Goal: Task Accomplishment & Management: Use online tool/utility

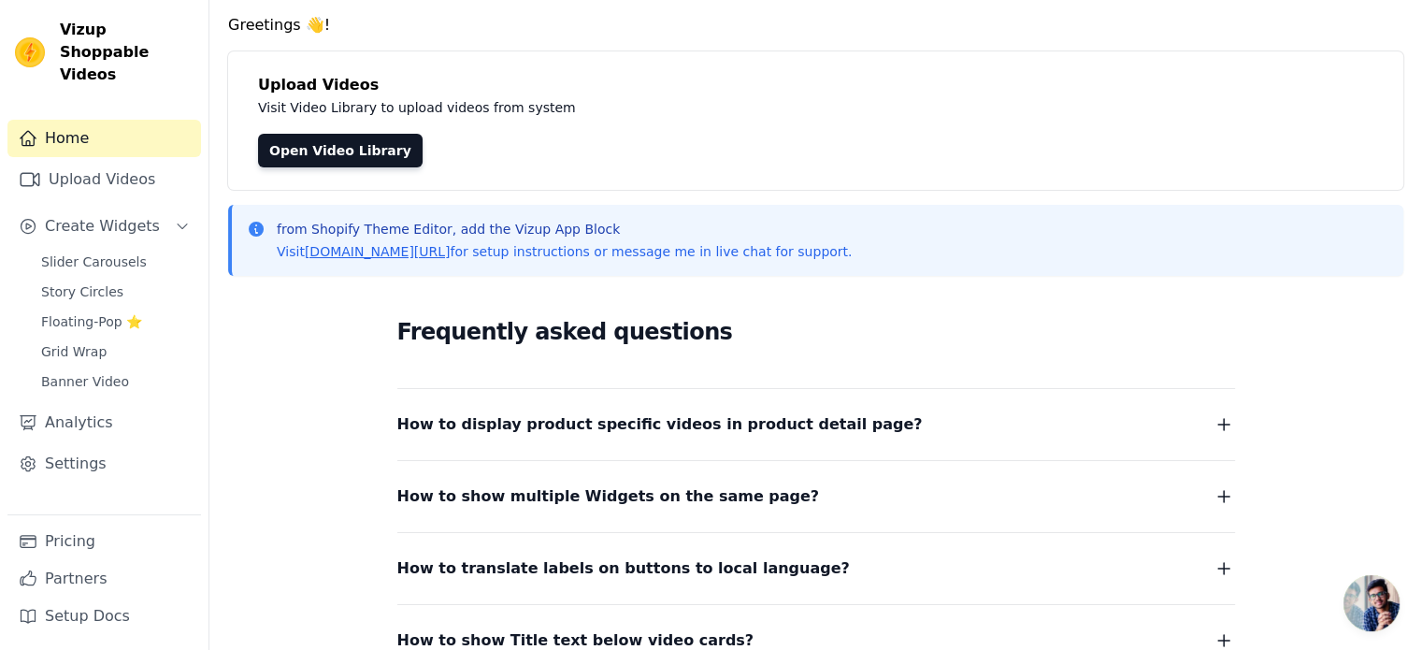
scroll to position [93, 0]
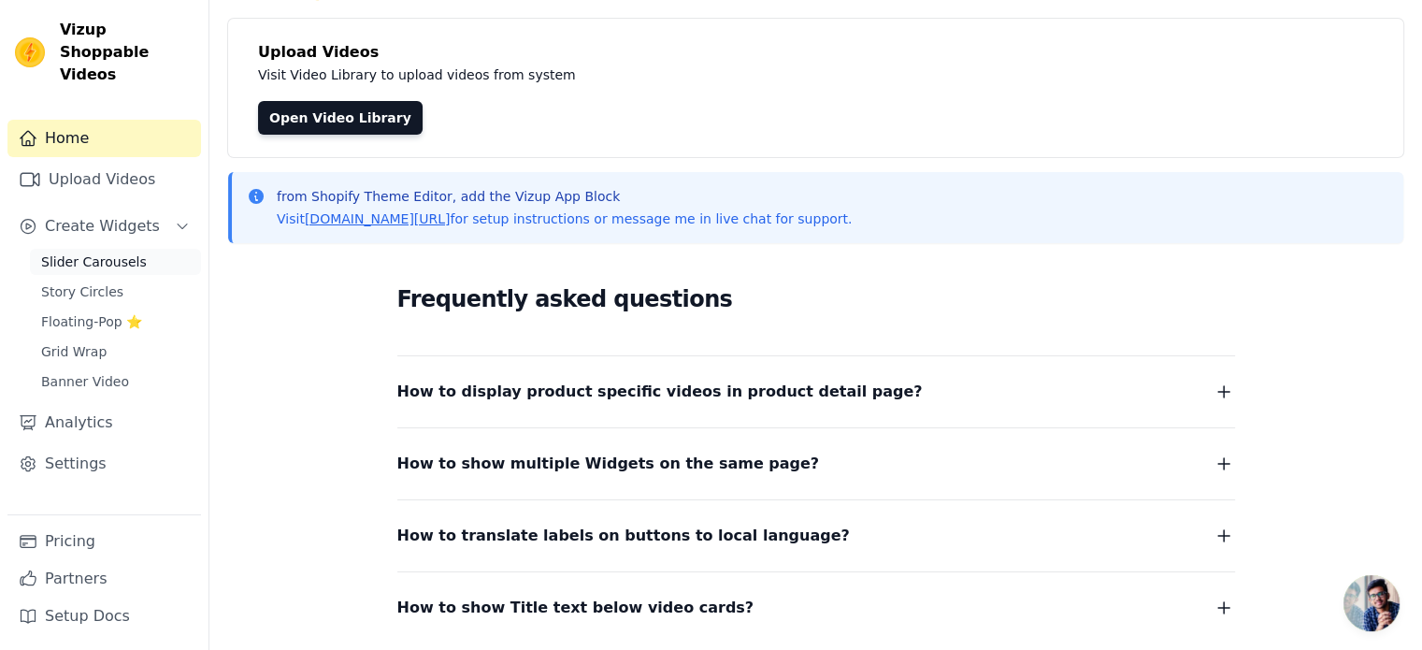
click at [97, 252] on span "Slider Carousels" at bounding box center [94, 261] width 106 height 19
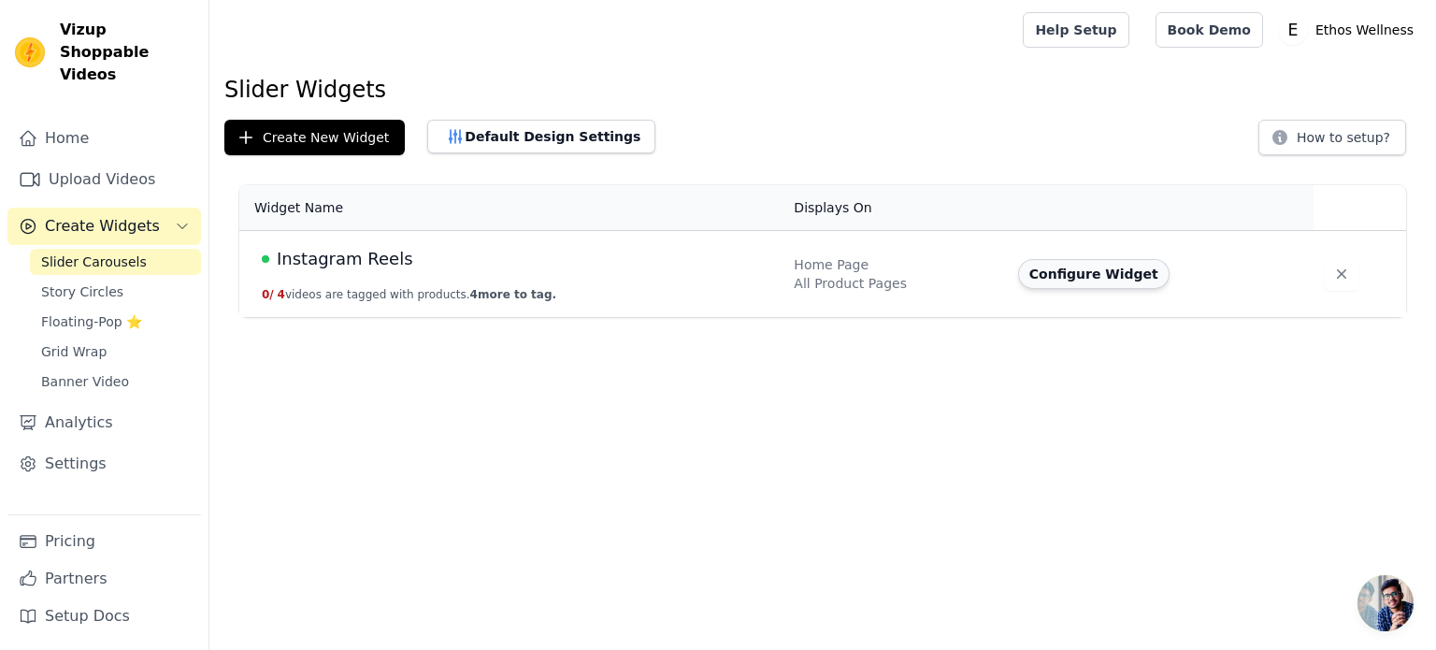
click at [1074, 267] on button "Configure Widget" at bounding box center [1093, 274] width 151 height 30
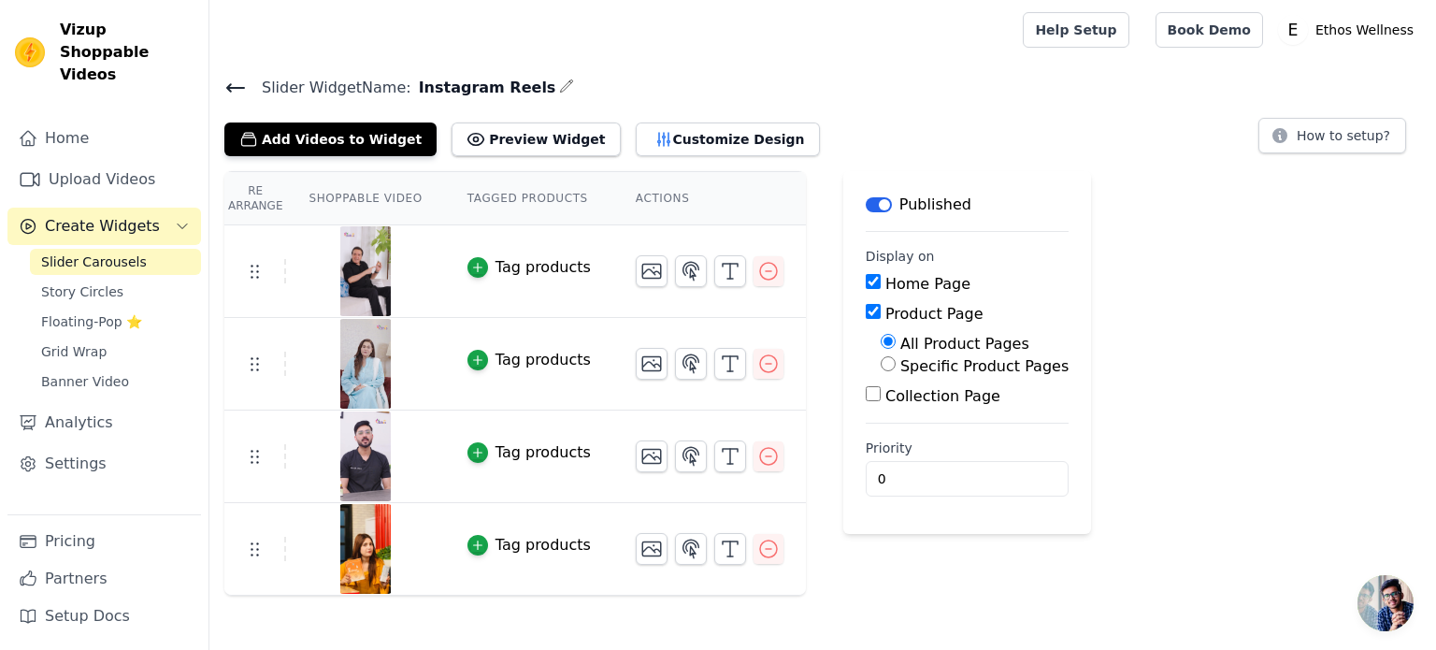
click at [496, 271] on div "Tag products" at bounding box center [543, 267] width 95 height 22
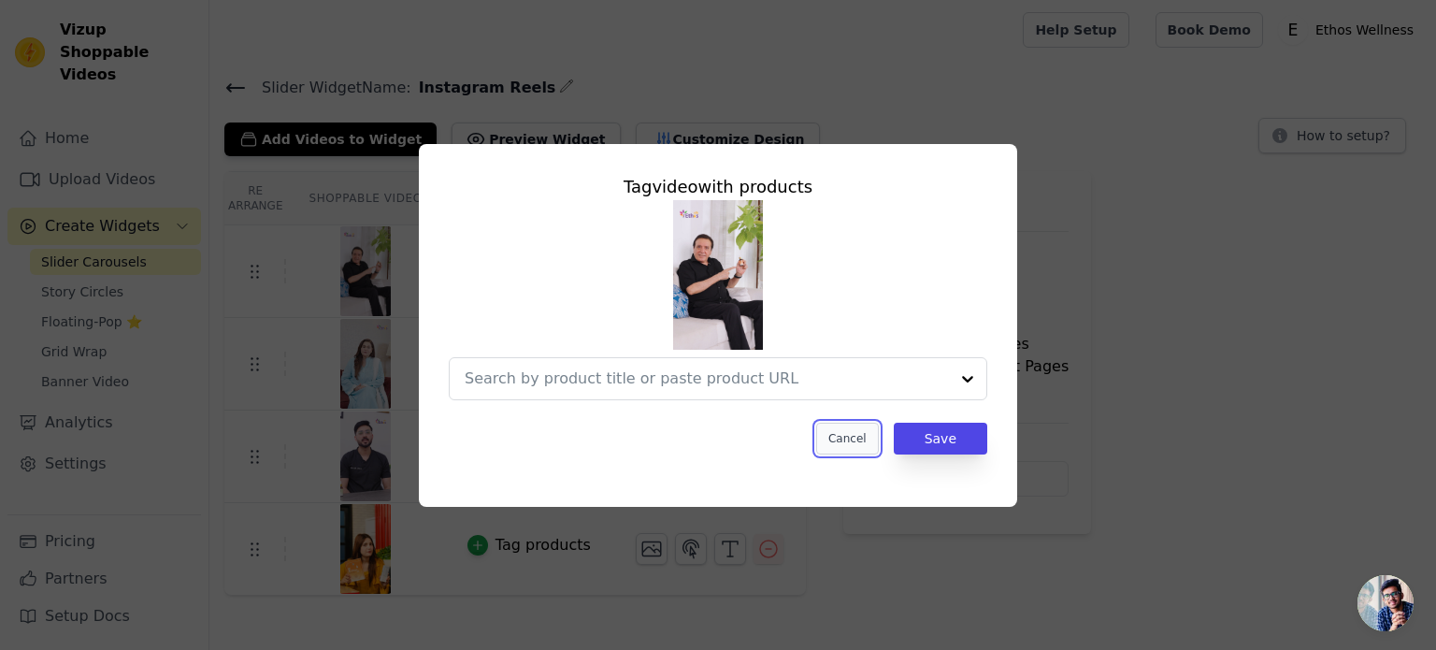
click at [861, 447] on button "Cancel" at bounding box center [847, 439] width 63 height 32
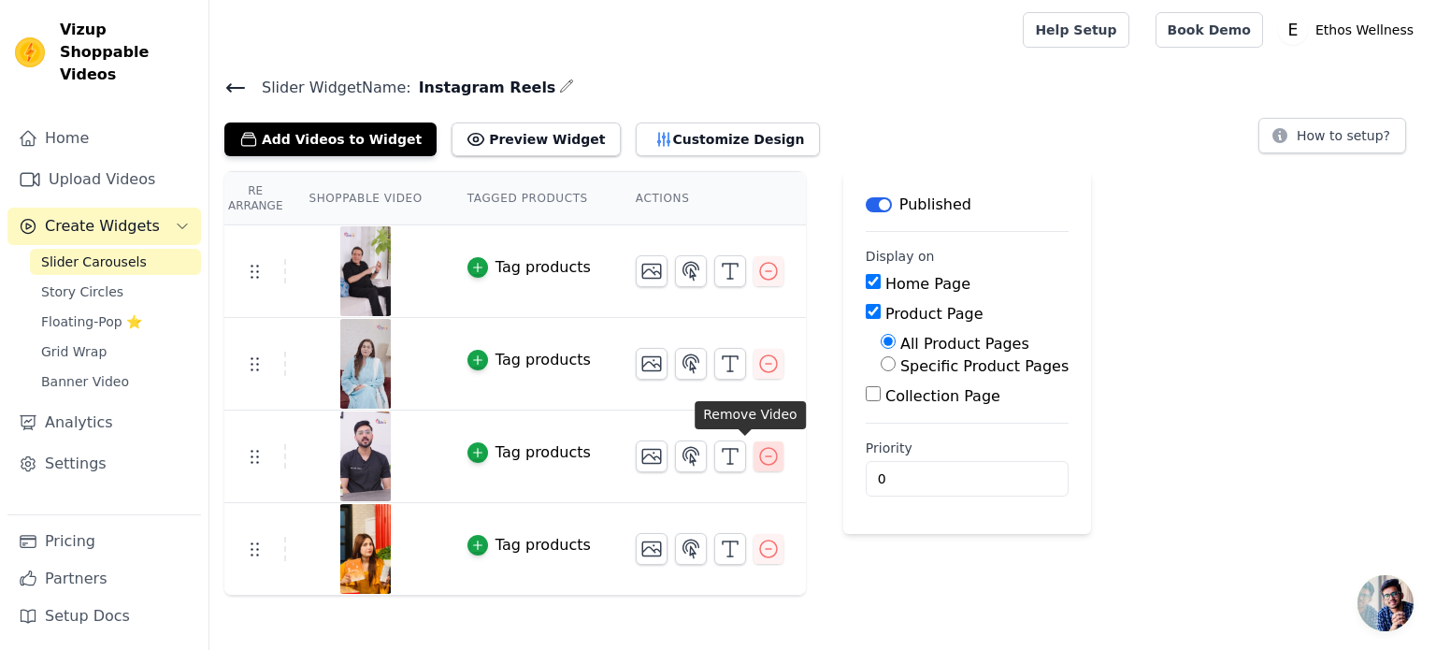
click at [760, 461] on icon "button" at bounding box center [768, 456] width 17 height 17
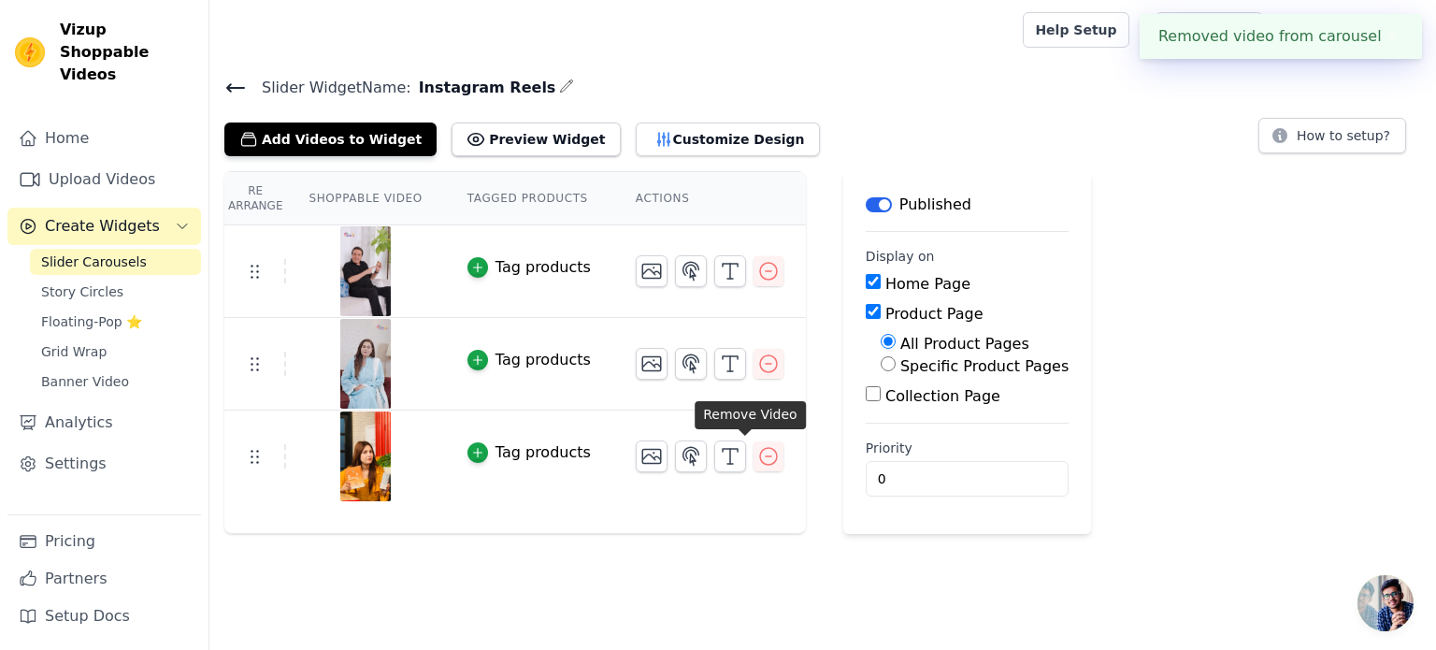
click at [760, 461] on icon "button" at bounding box center [768, 456] width 17 height 17
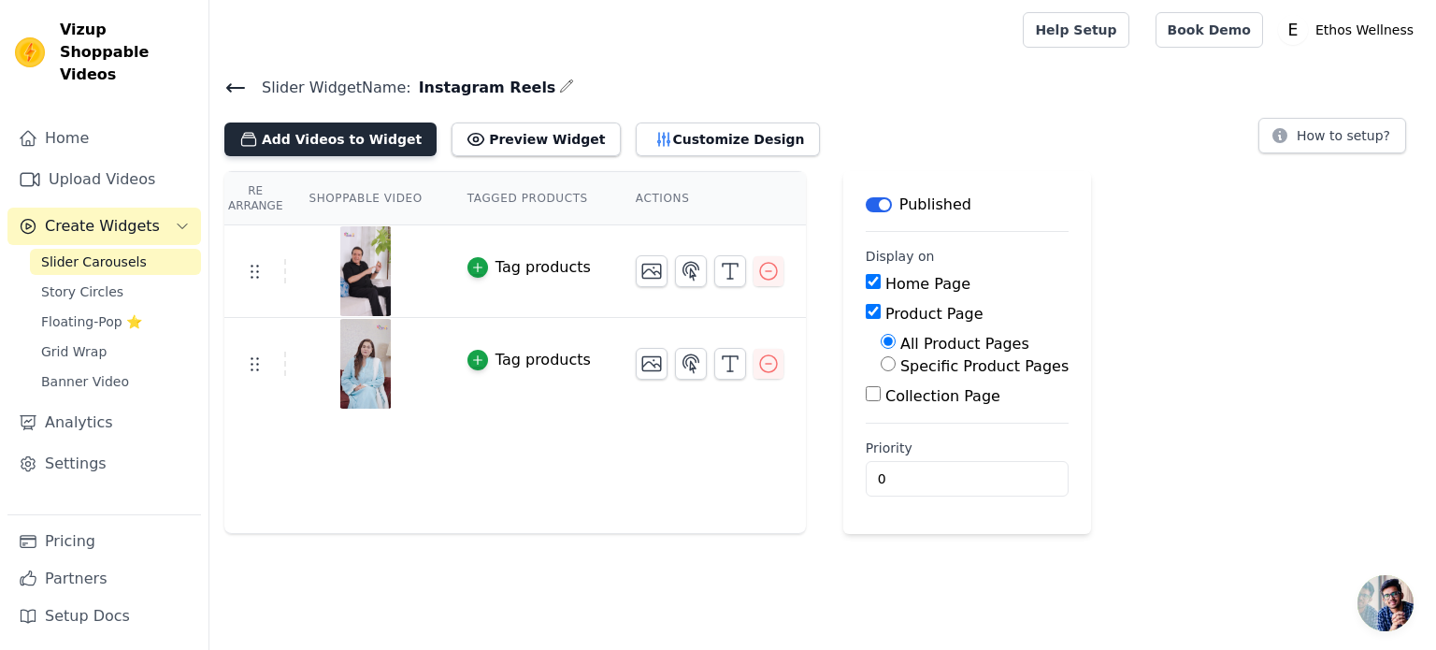
click at [312, 146] on button "Add Videos to Widget" at bounding box center [330, 139] width 212 height 34
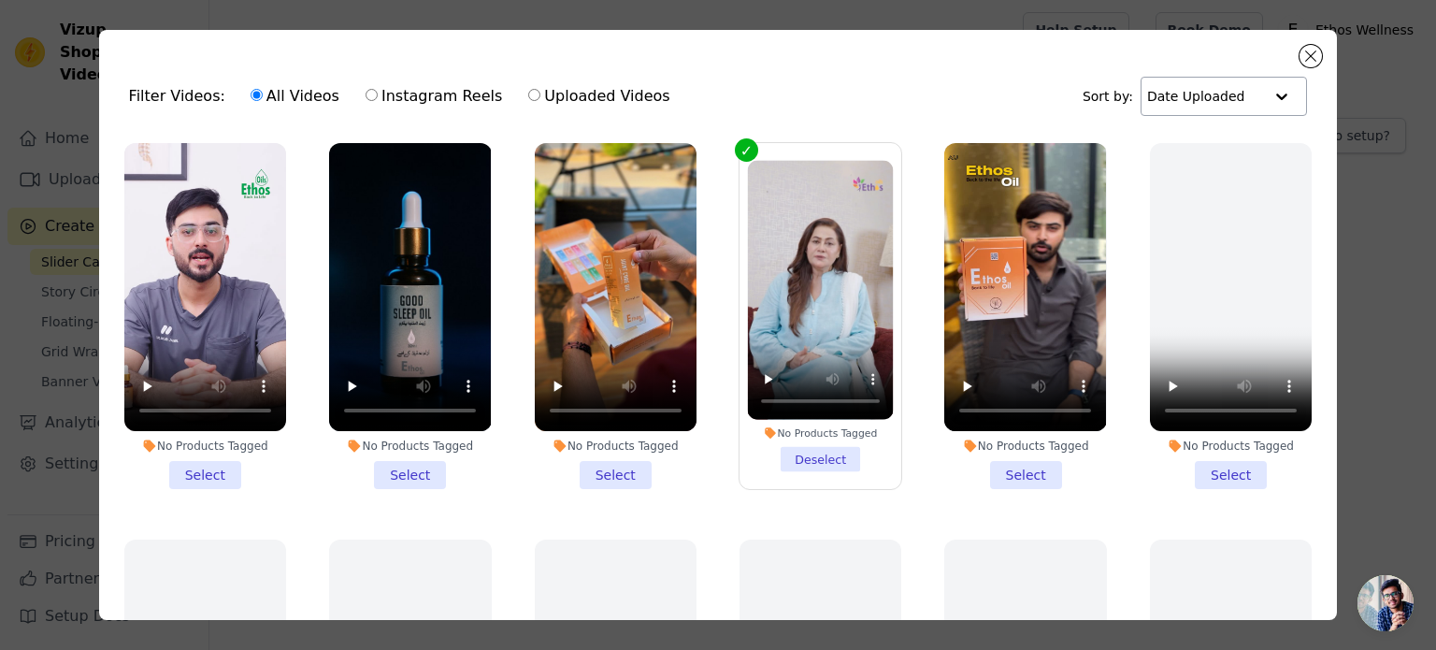
click at [1225, 79] on input "text" at bounding box center [1205, 96] width 116 height 37
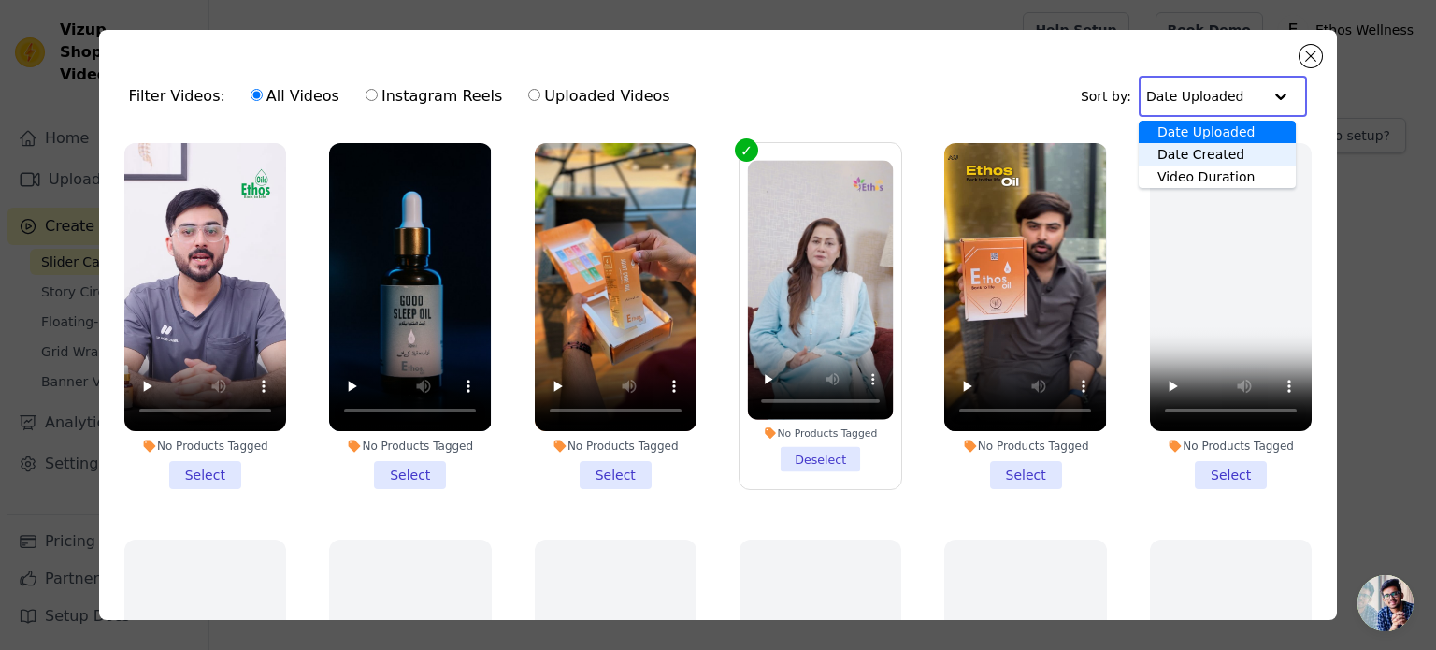
click at [535, 96] on label "Uploaded Videos" at bounding box center [598, 96] width 143 height 24
click at [535, 96] on input "Uploaded Videos" at bounding box center [534, 95] width 12 height 12
radio input "true"
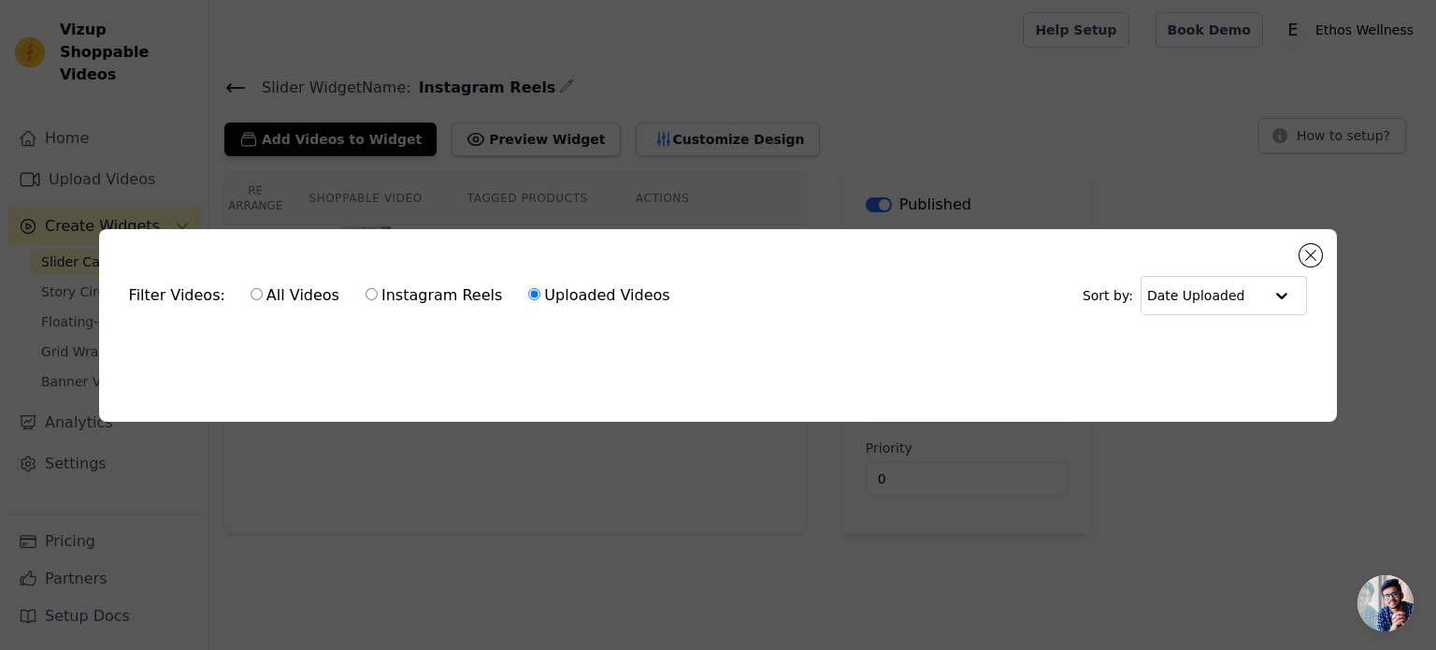
click at [299, 291] on label "All Videos" at bounding box center [295, 295] width 91 height 24
click at [263, 291] on input "All Videos" at bounding box center [257, 294] width 12 height 12
radio input "true"
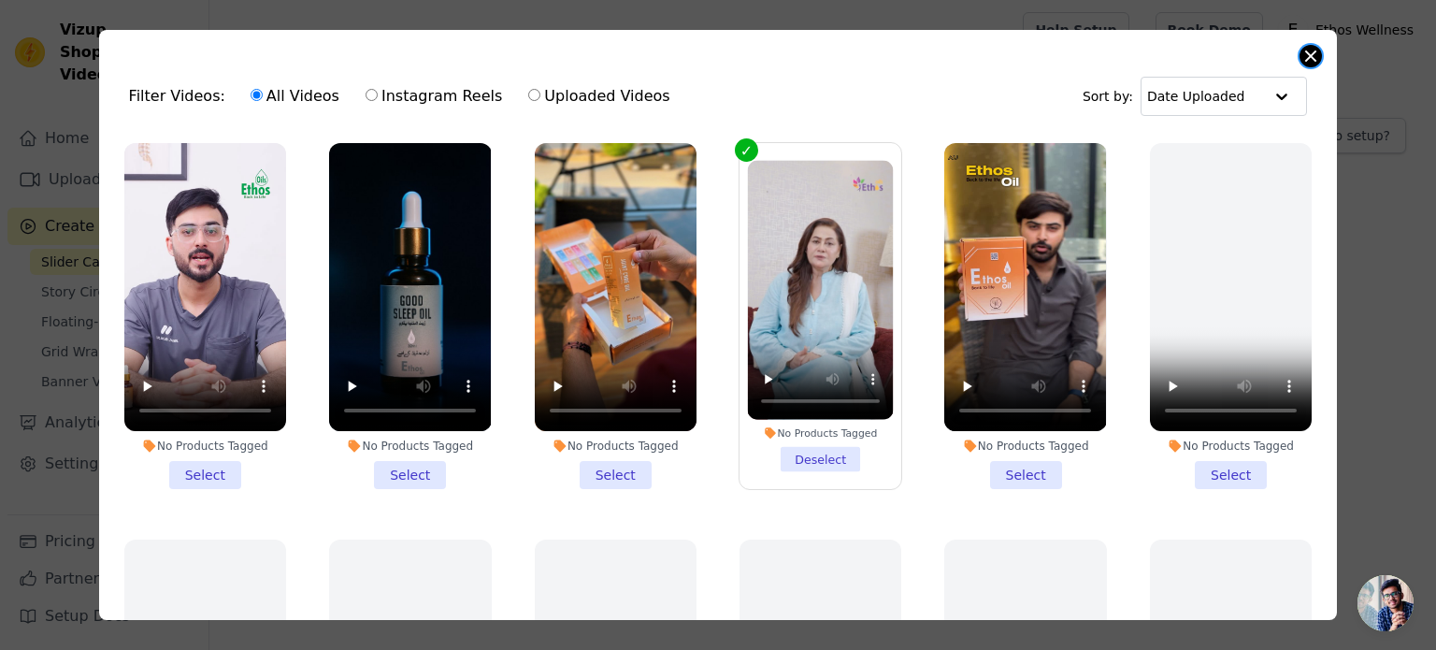
click at [1309, 61] on button "Close modal" at bounding box center [1311, 56] width 22 height 22
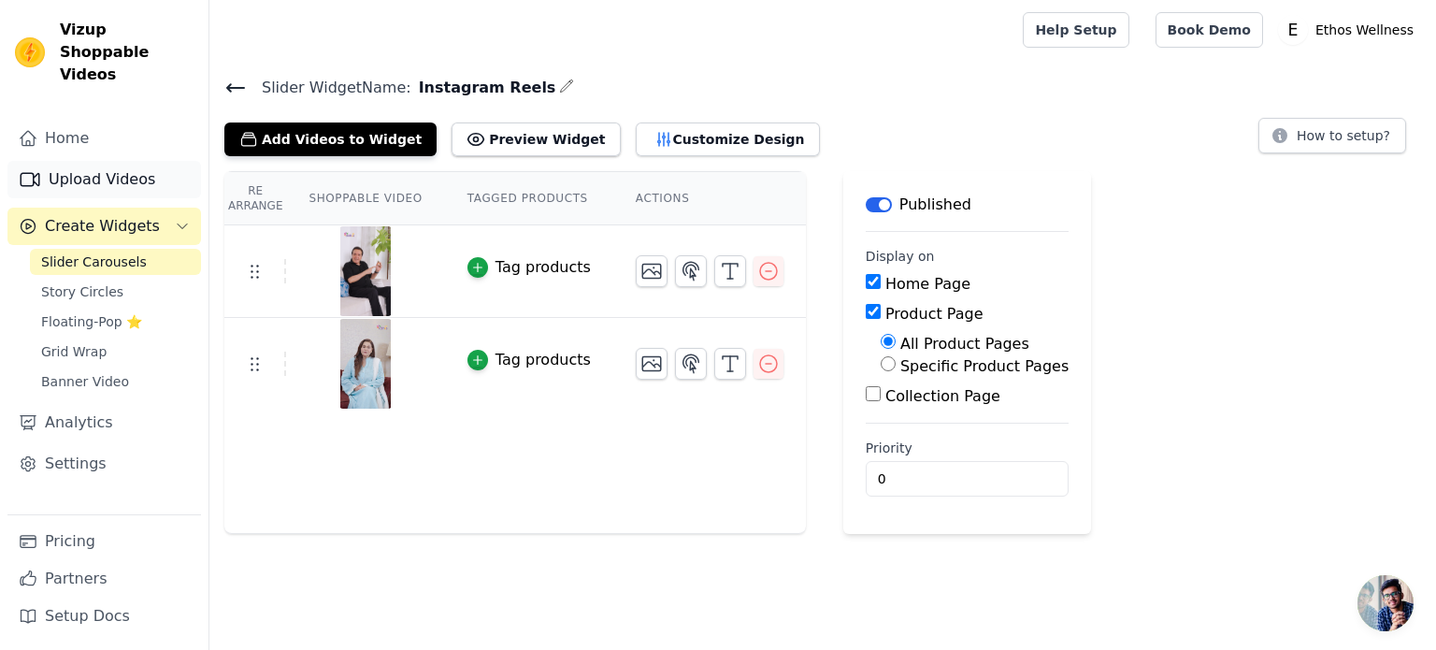
click at [134, 165] on link "Upload Videos" at bounding box center [104, 179] width 194 height 37
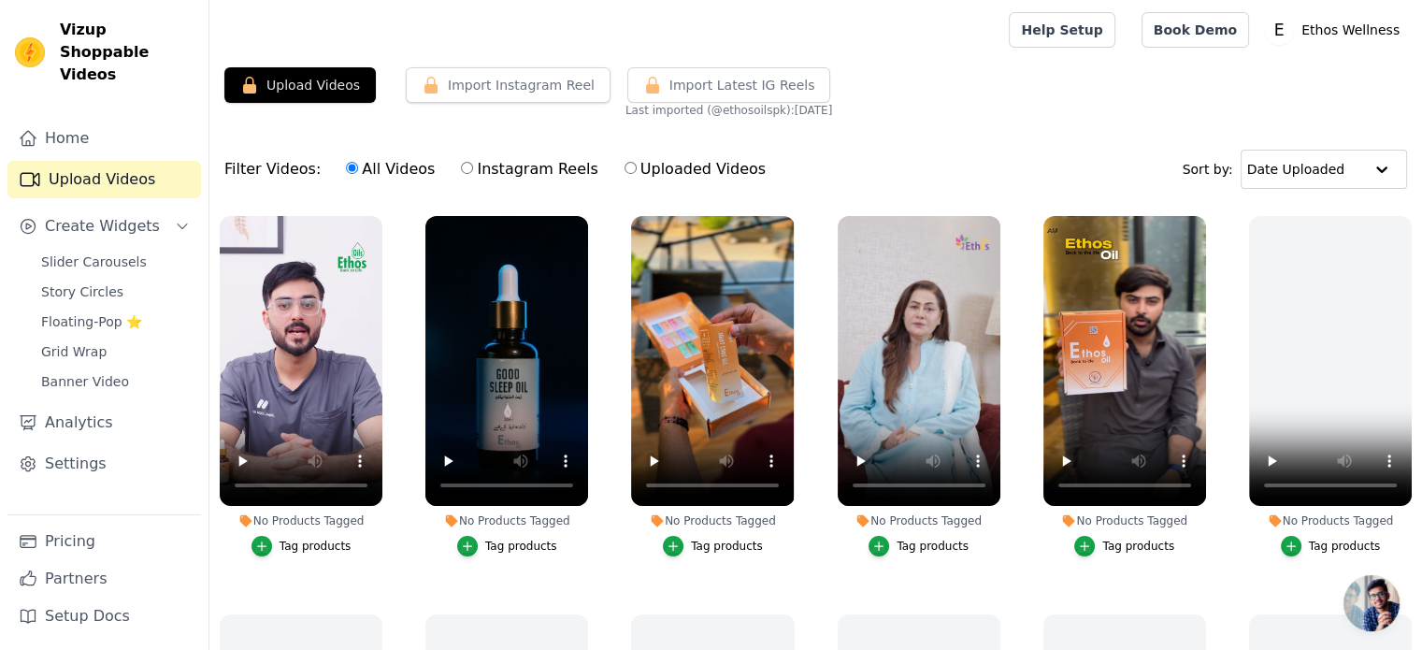
click at [506, 163] on label "Instagram Reels" at bounding box center [529, 169] width 138 height 24
click at [473, 163] on input "Instagram Reels" at bounding box center [467, 168] width 12 height 12
radio input "true"
click at [507, 95] on button "Import Instagram Reel" at bounding box center [508, 85] width 205 height 36
click at [501, 79] on button "Import Instagram Reel" at bounding box center [508, 85] width 205 height 36
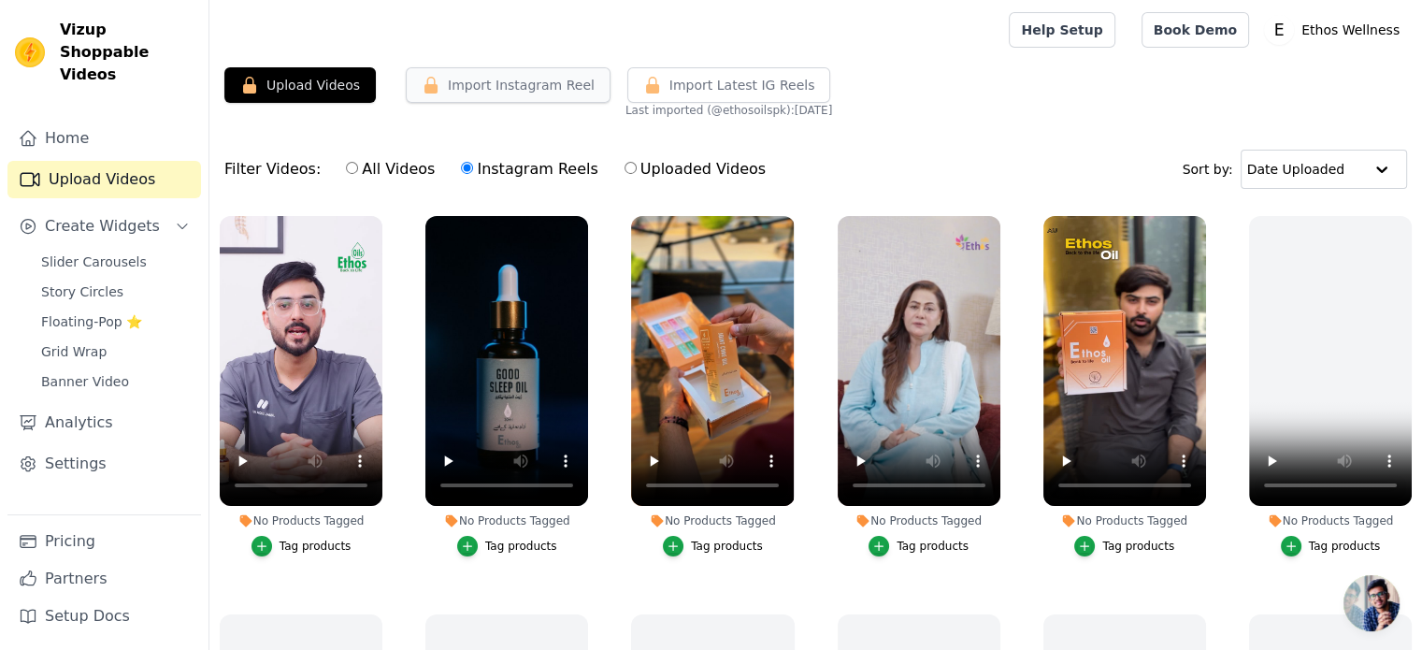
click at [501, 79] on button "Import Instagram Reel" at bounding box center [508, 85] width 205 height 36
click at [338, 75] on button "Upload Videos" at bounding box center [299, 85] width 151 height 36
click at [88, 252] on span "Slider Carousels" at bounding box center [94, 261] width 106 height 19
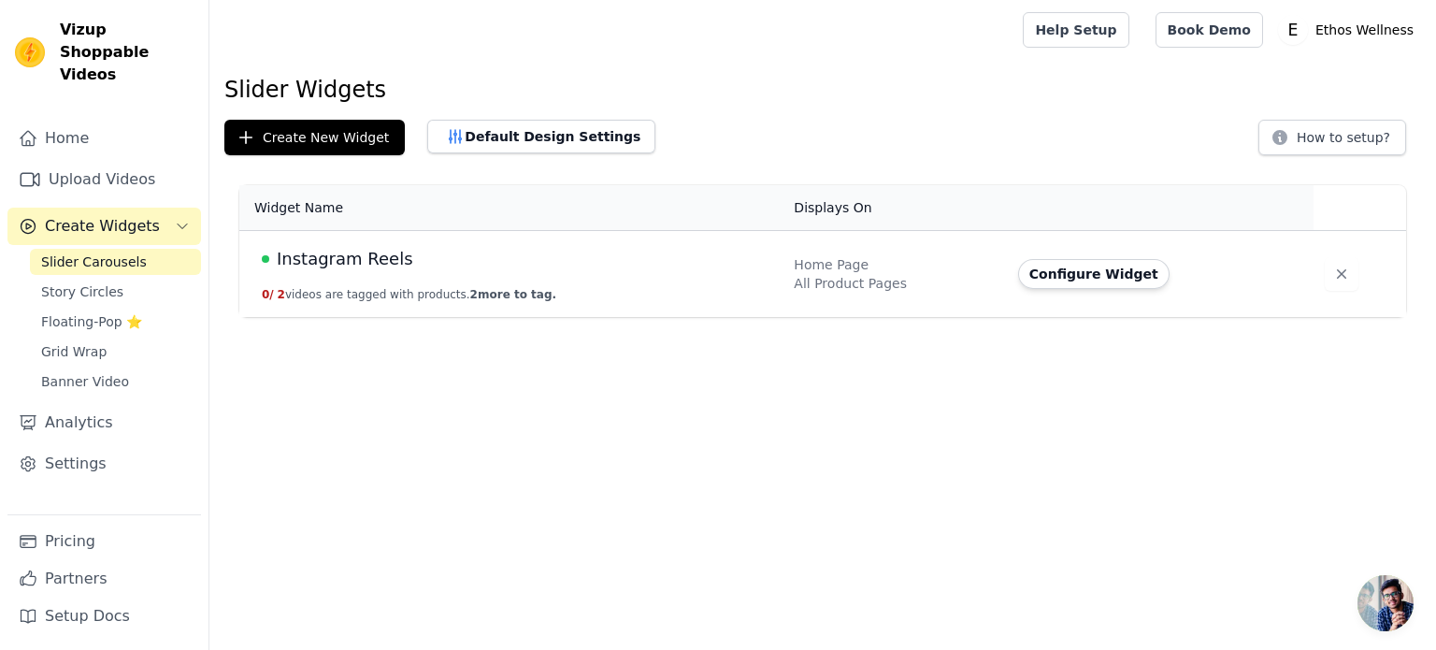
click at [1114, 278] on button "Configure Widget" at bounding box center [1093, 274] width 151 height 30
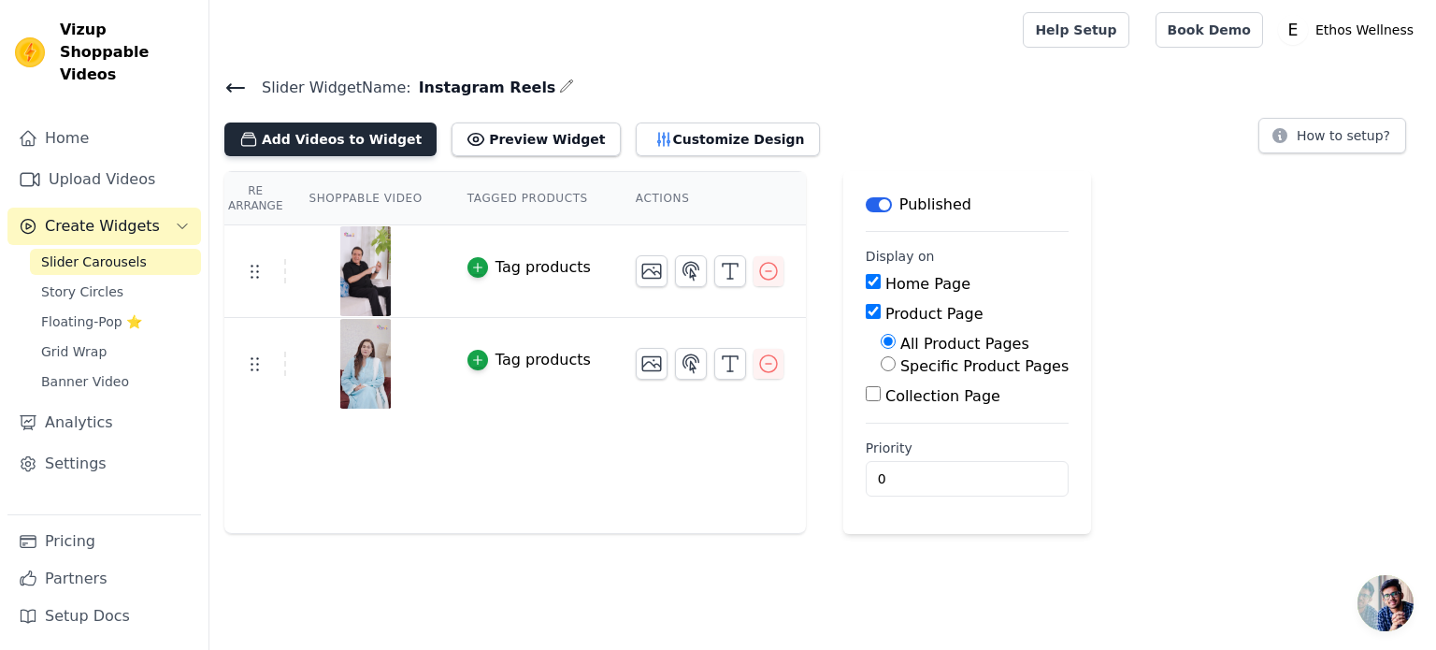
click at [390, 150] on button "Add Videos to Widget" at bounding box center [330, 139] width 212 height 34
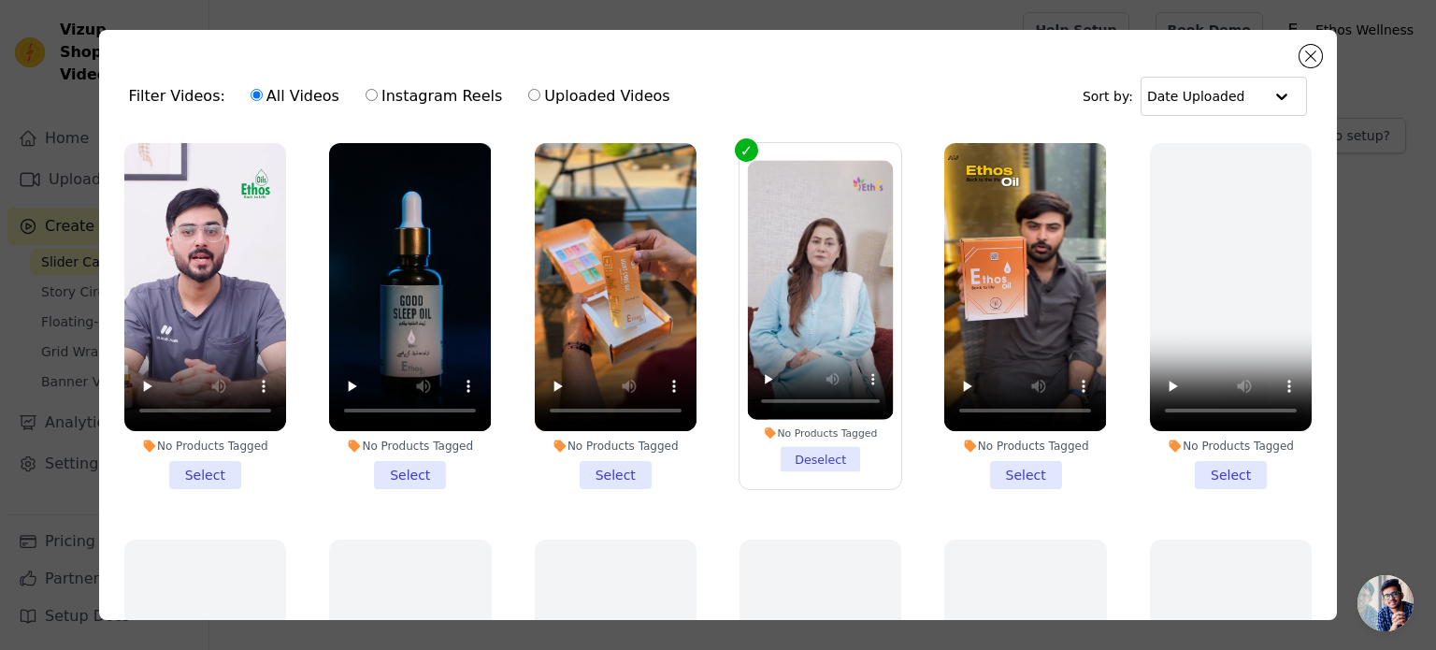
click at [527, 96] on label "Uploaded Videos" at bounding box center [598, 96] width 143 height 24
click at [528, 96] on input "Uploaded Videos" at bounding box center [534, 95] width 12 height 12
radio input "true"
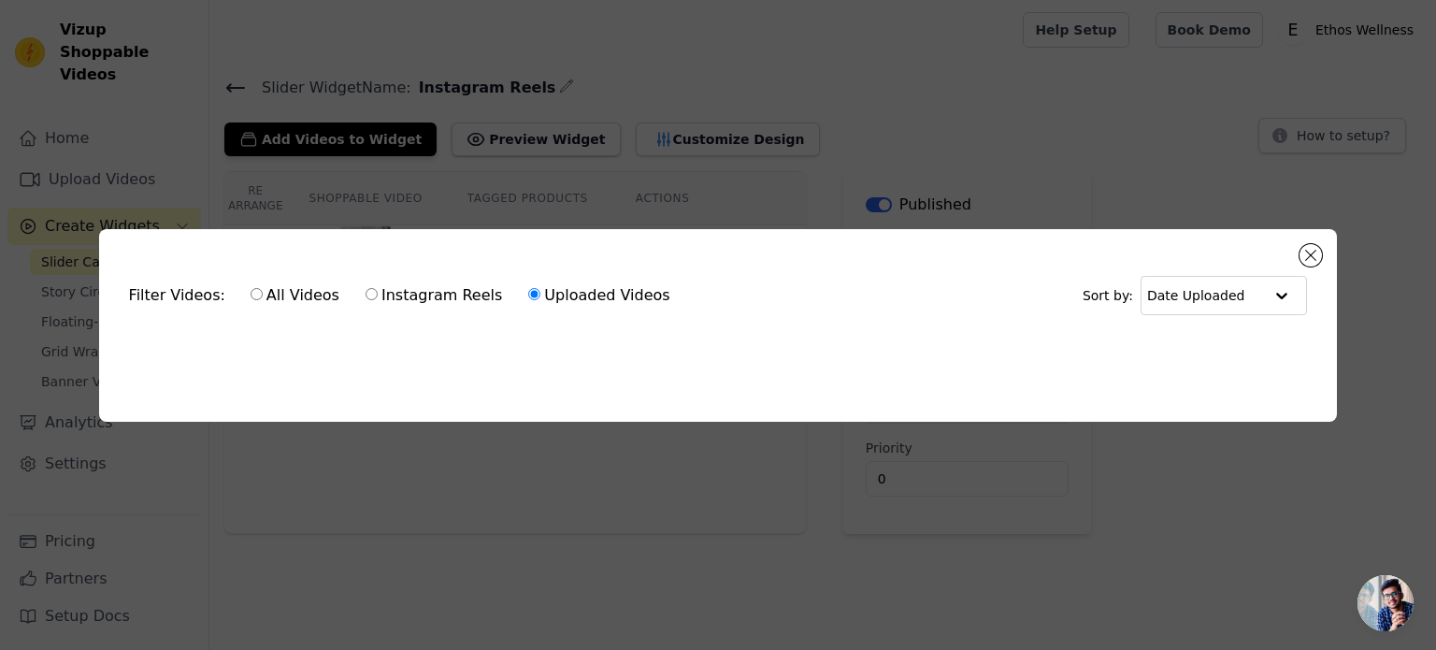
click at [267, 293] on label "All Videos" at bounding box center [295, 295] width 91 height 24
click at [263, 293] on input "All Videos" at bounding box center [257, 294] width 12 height 12
radio input "true"
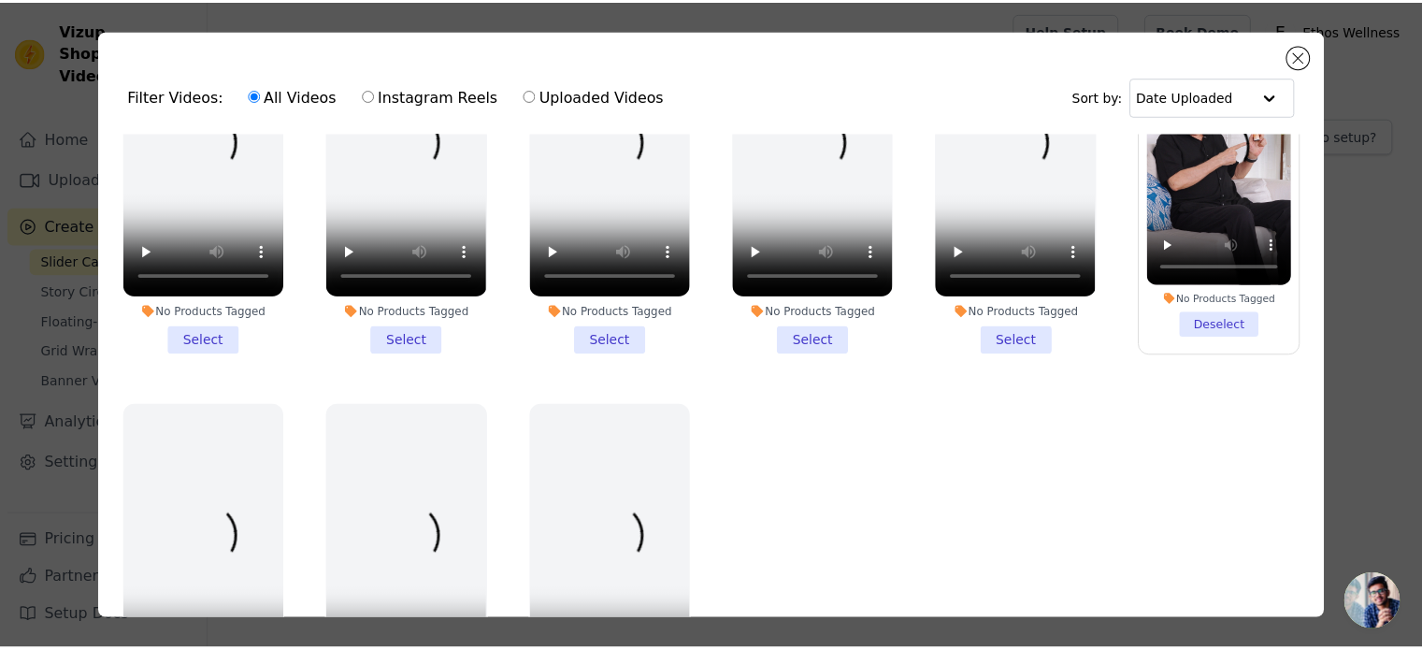
scroll to position [2147, 0]
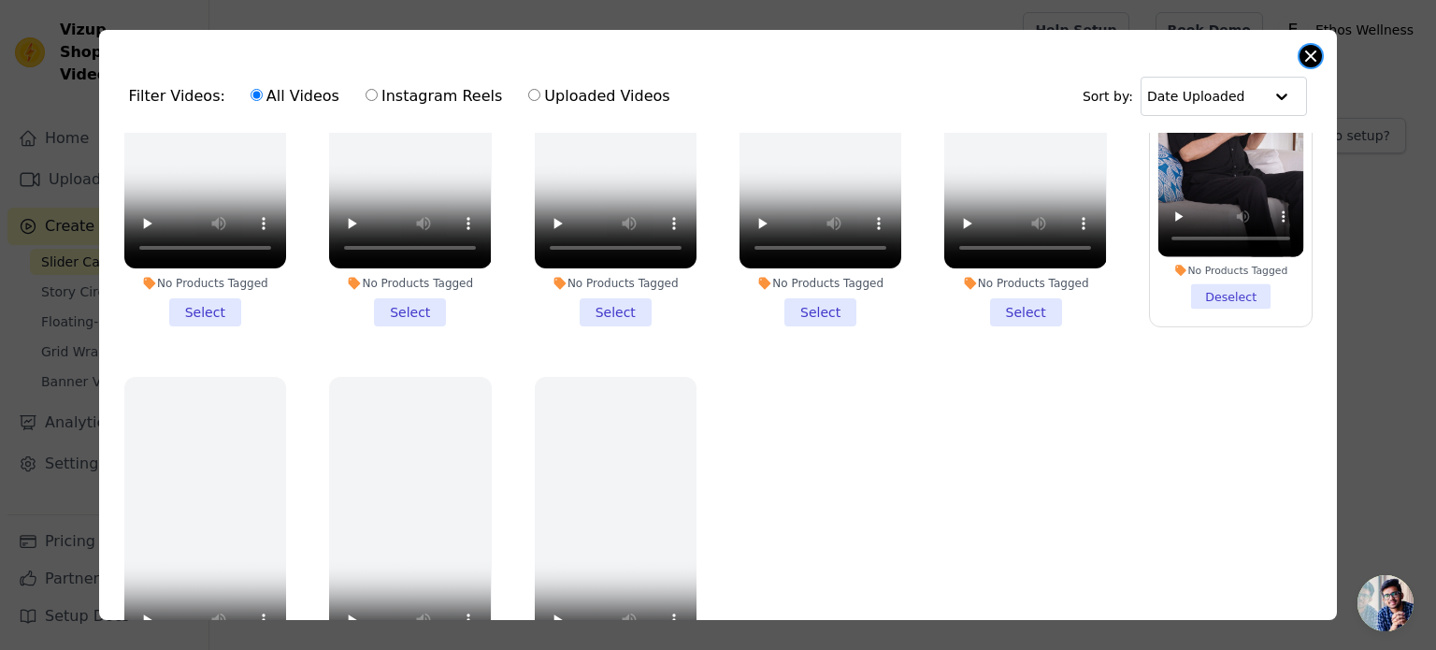
click at [1305, 64] on button "Close modal" at bounding box center [1311, 56] width 22 height 22
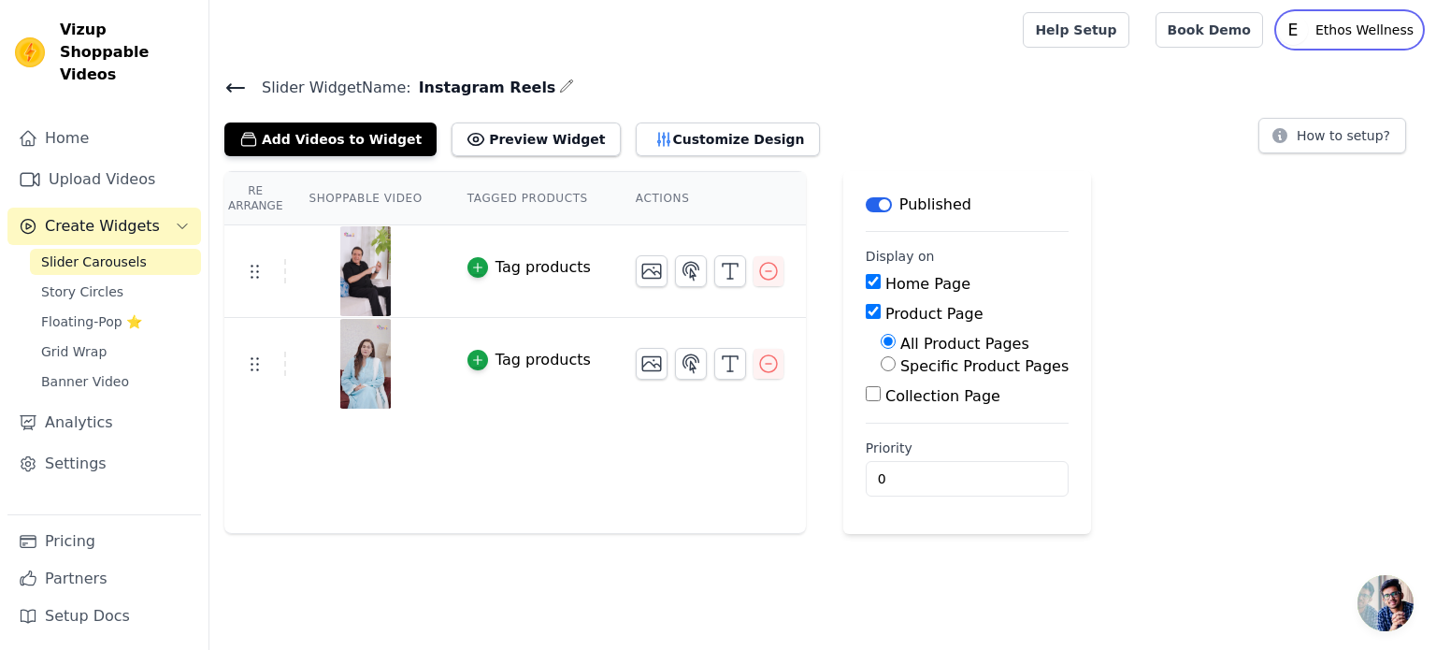
click at [1337, 29] on p "Ethos Wellness" at bounding box center [1364, 30] width 113 height 34
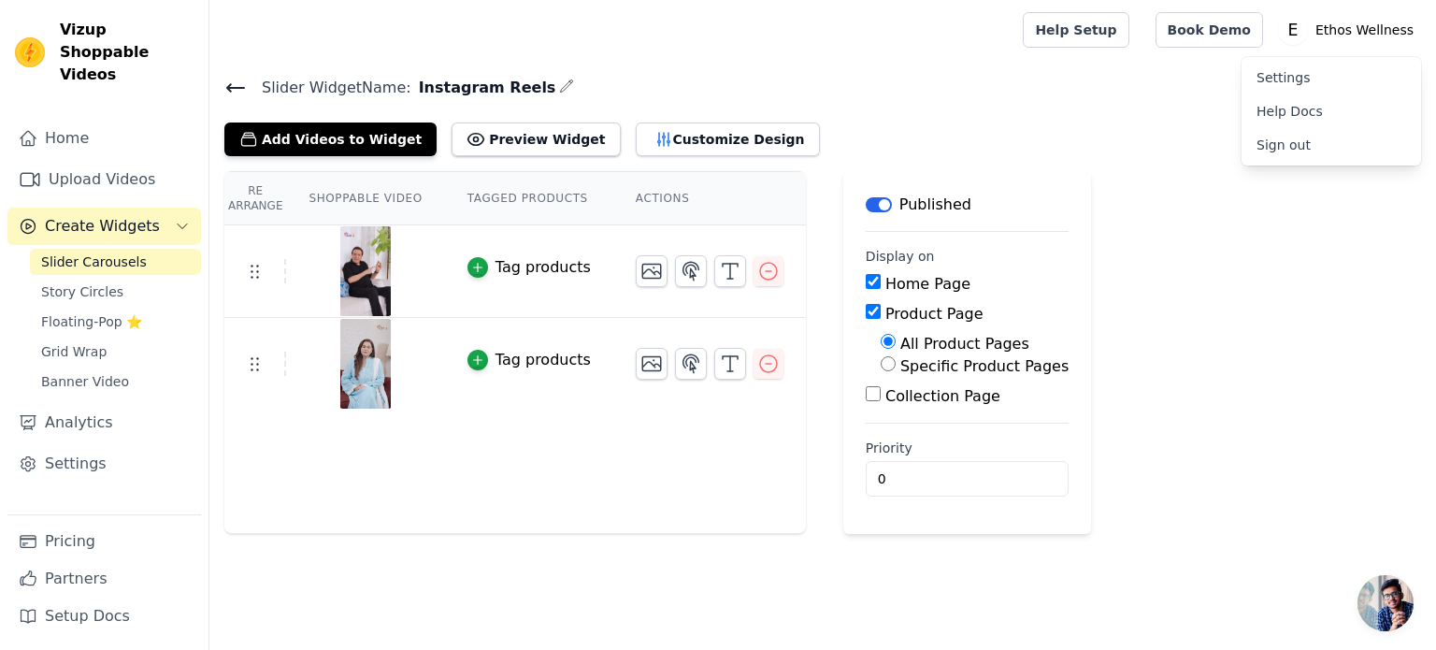
click at [1307, 85] on link "Settings" at bounding box center [1332, 78] width 180 height 34
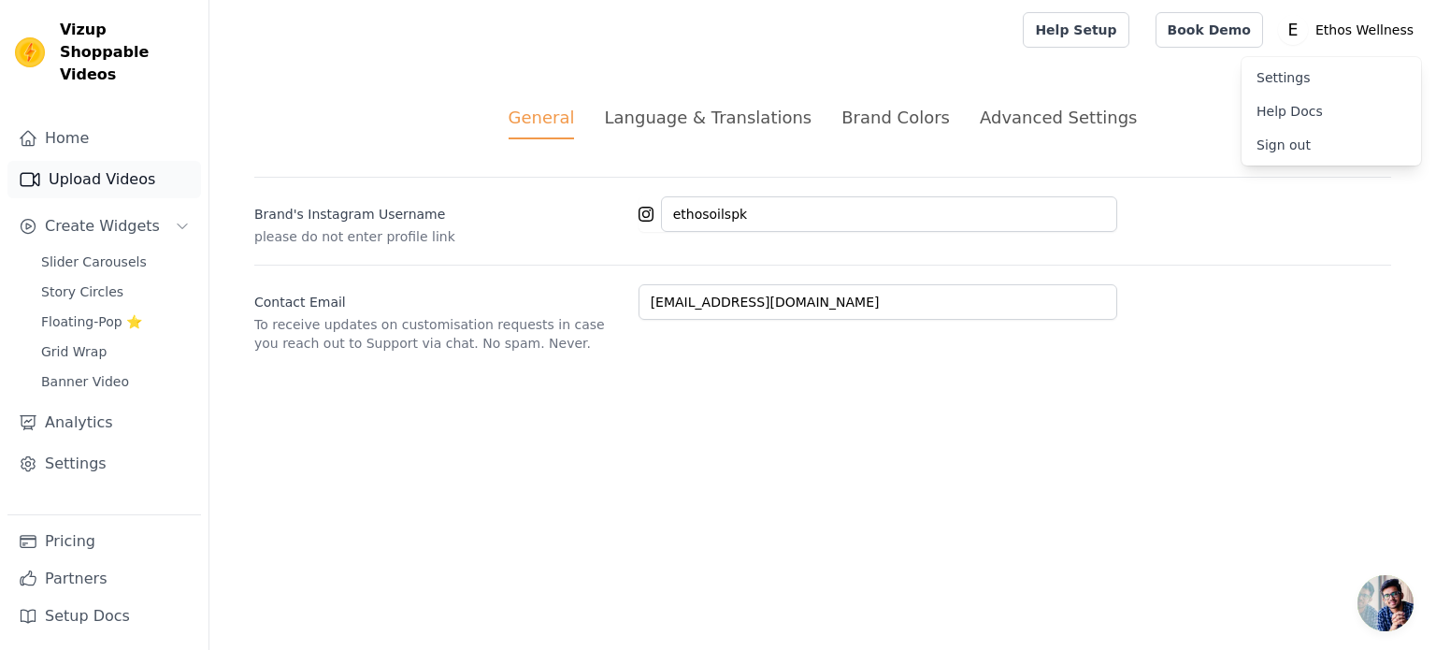
click at [61, 161] on link "Upload Videos" at bounding box center [104, 179] width 194 height 37
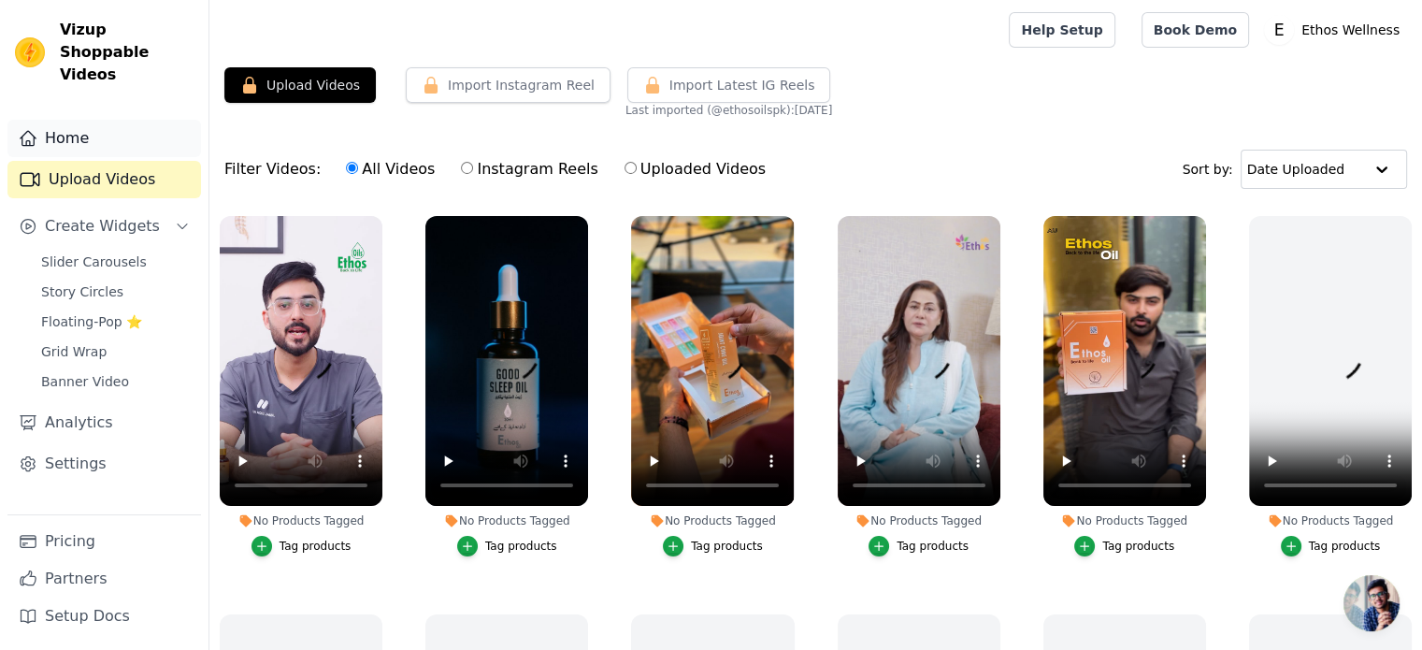
click at [80, 120] on link "Home" at bounding box center [104, 138] width 194 height 37
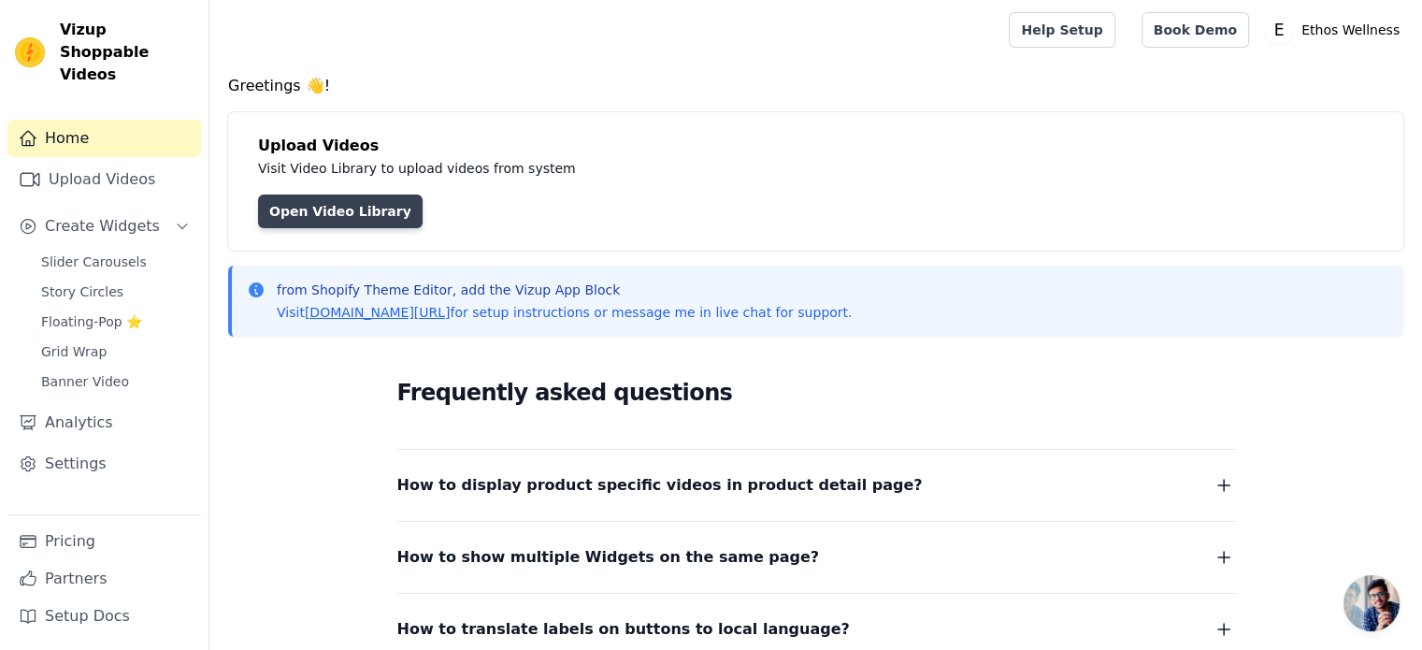
click at [352, 212] on link "Open Video Library" at bounding box center [340, 211] width 165 height 34
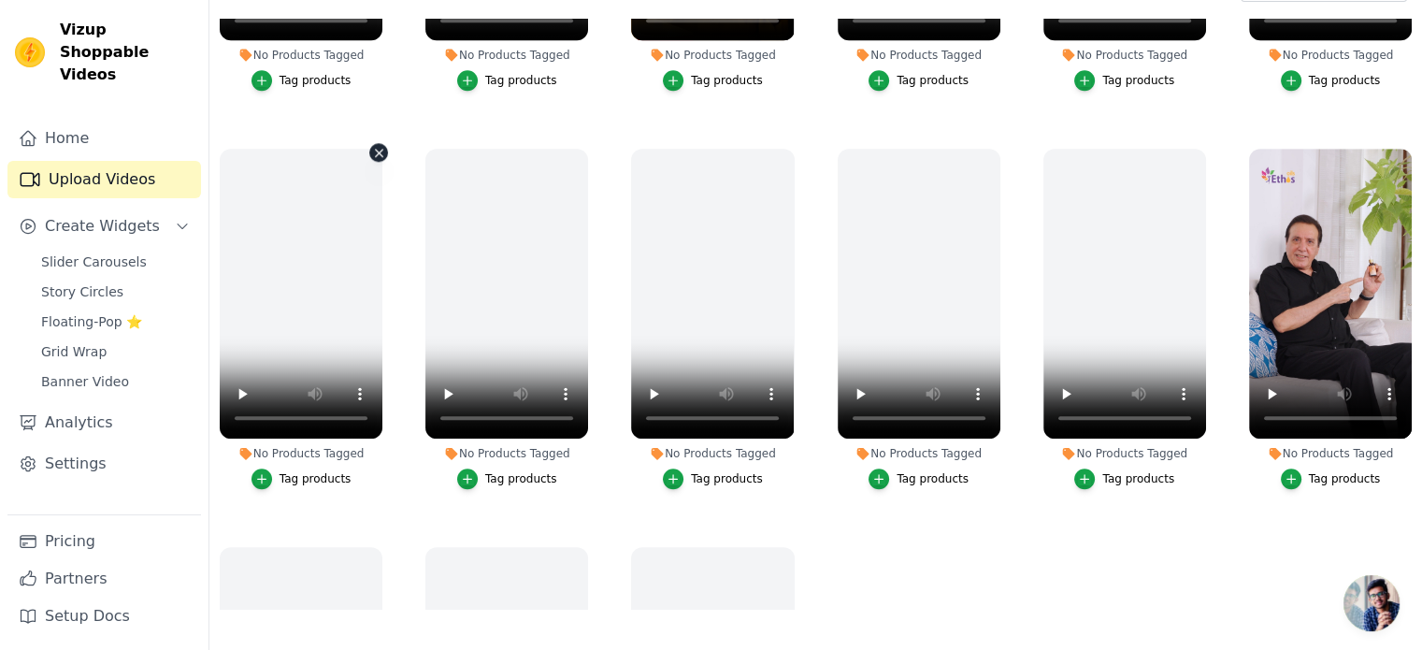
scroll to position [2187, 0]
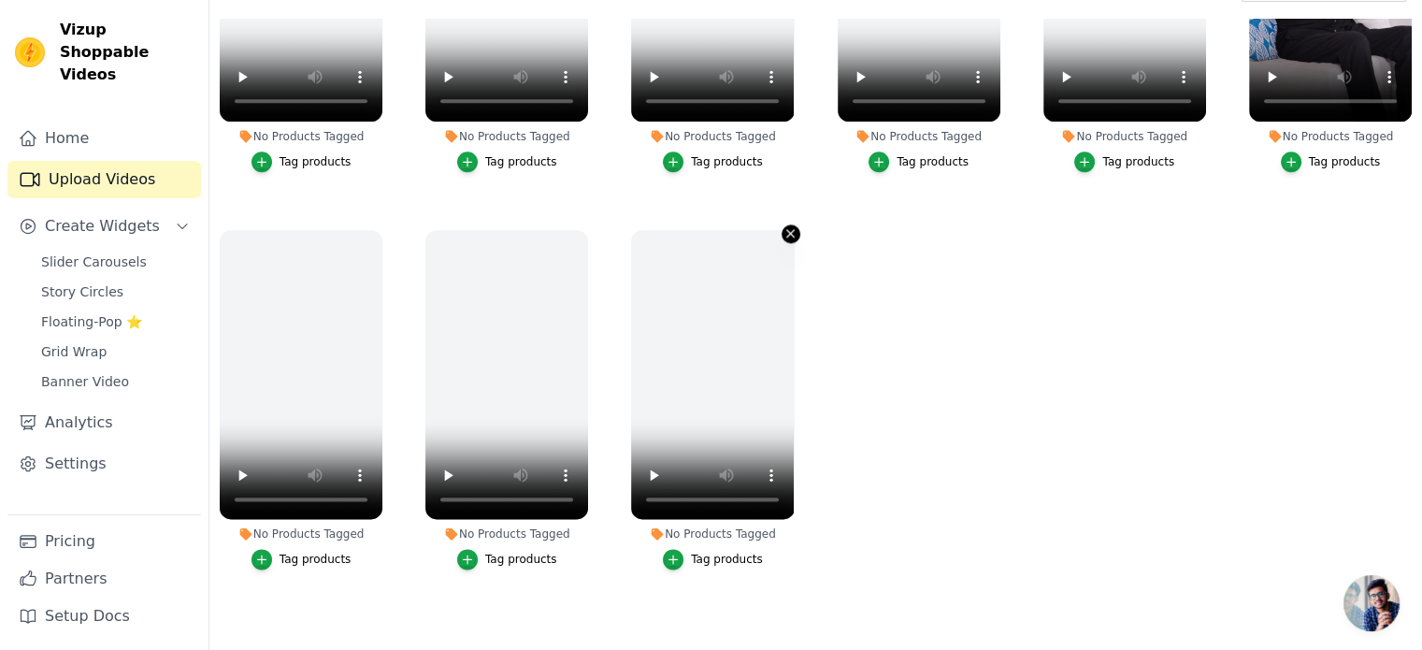
click at [794, 224] on button "No Products Tagged Tag products" at bounding box center [791, 233] width 19 height 19
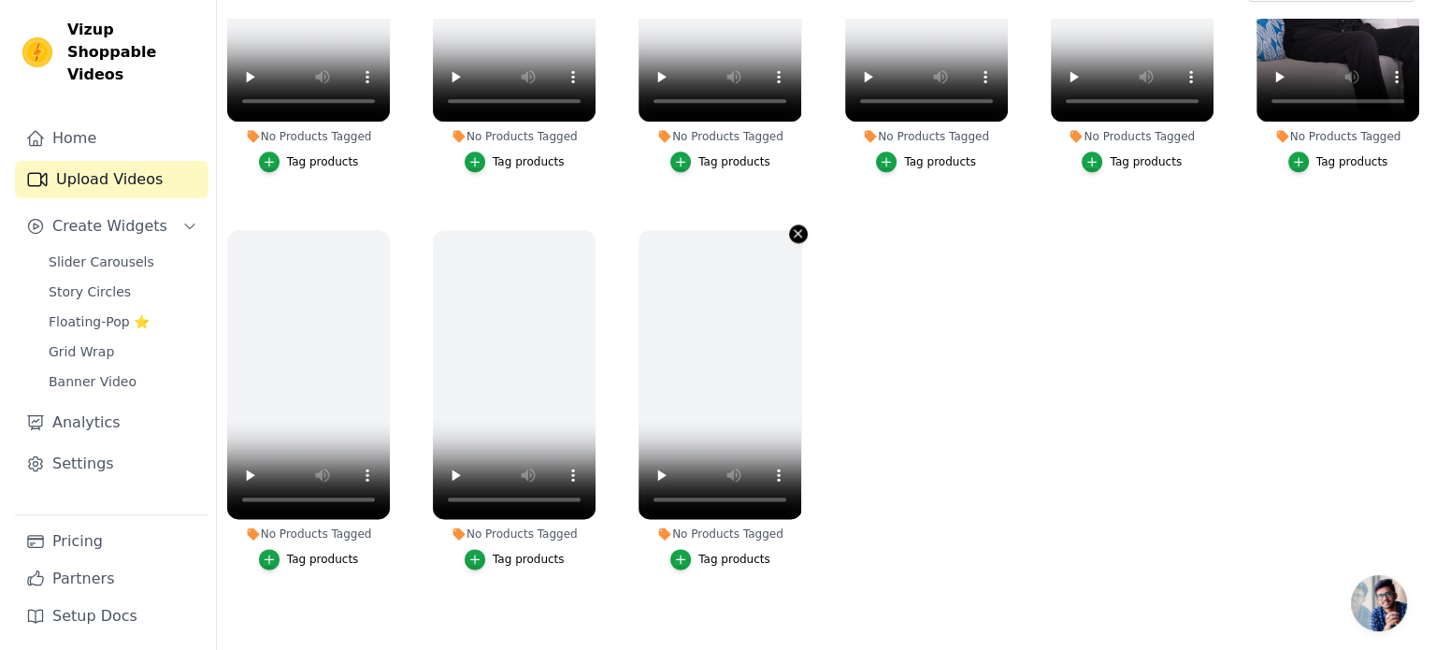
scroll to position [2207, 0]
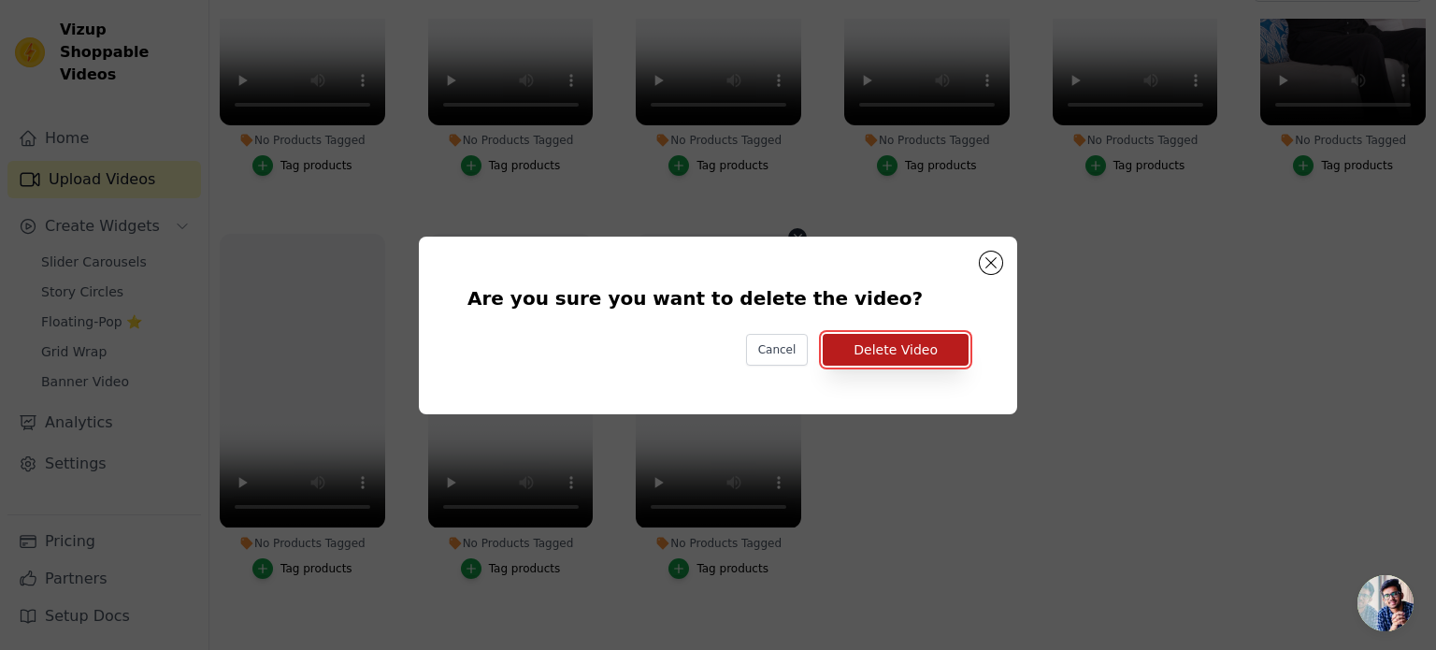
click at [901, 352] on button "Delete Video" at bounding box center [896, 350] width 146 height 32
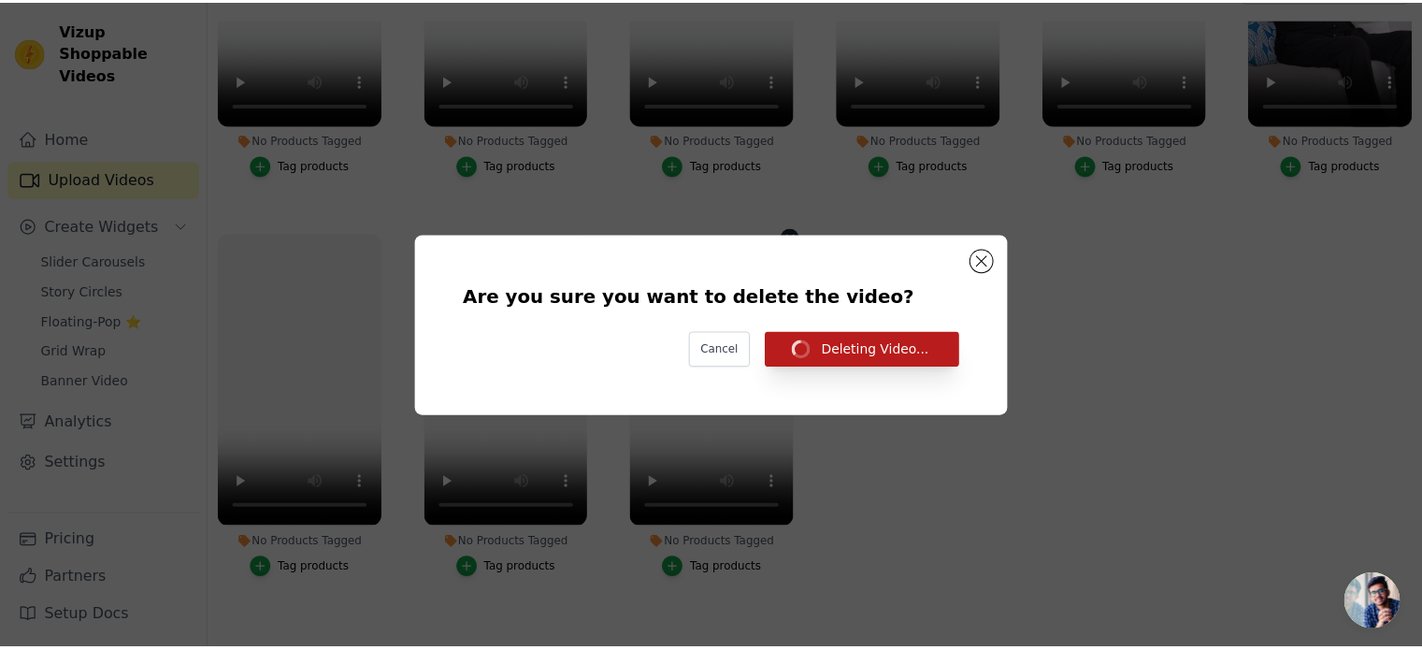
scroll to position [2187, 0]
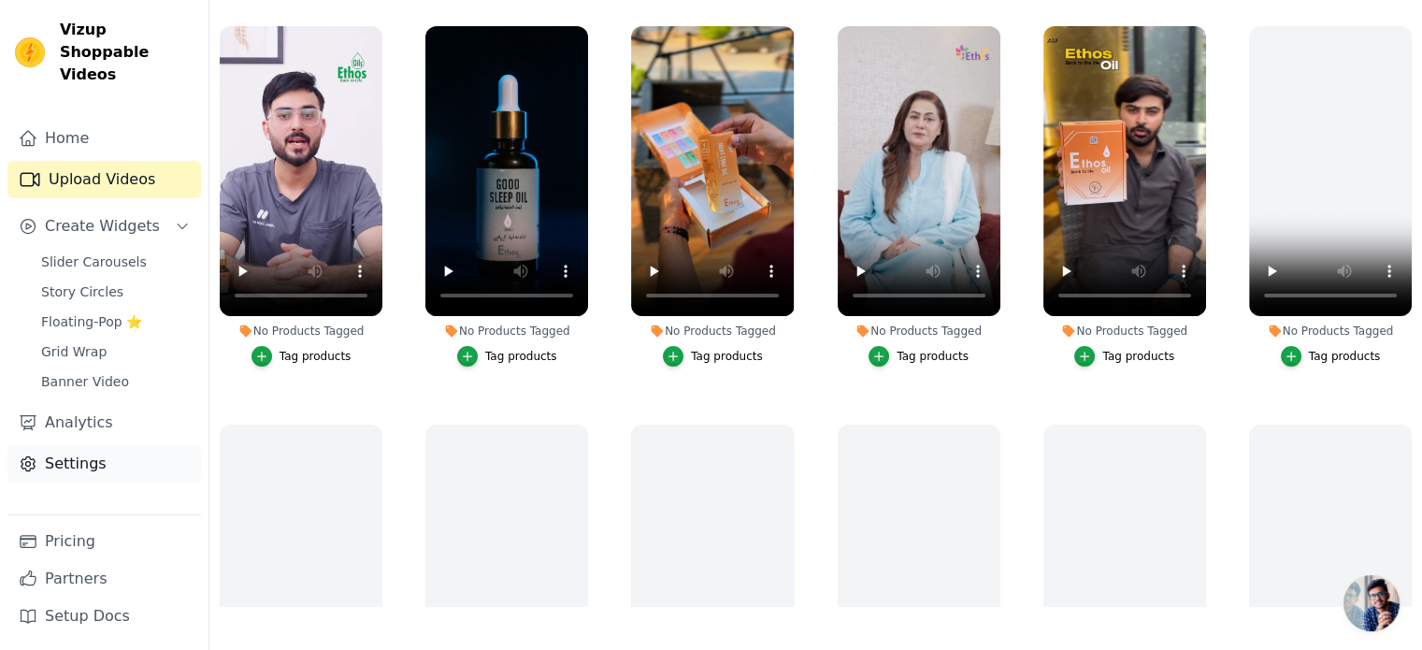
click at [84, 445] on link "Settings" at bounding box center [104, 463] width 194 height 37
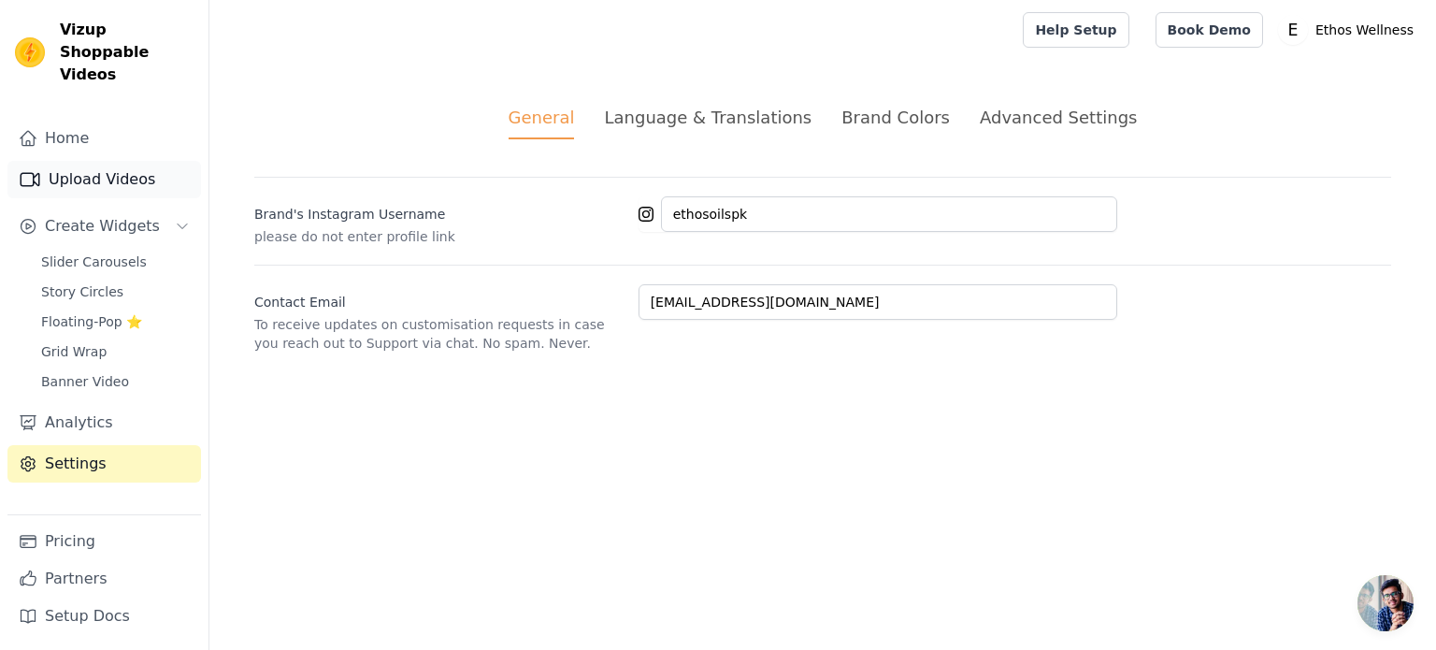
click at [90, 161] on link "Upload Videos" at bounding box center [104, 179] width 194 height 37
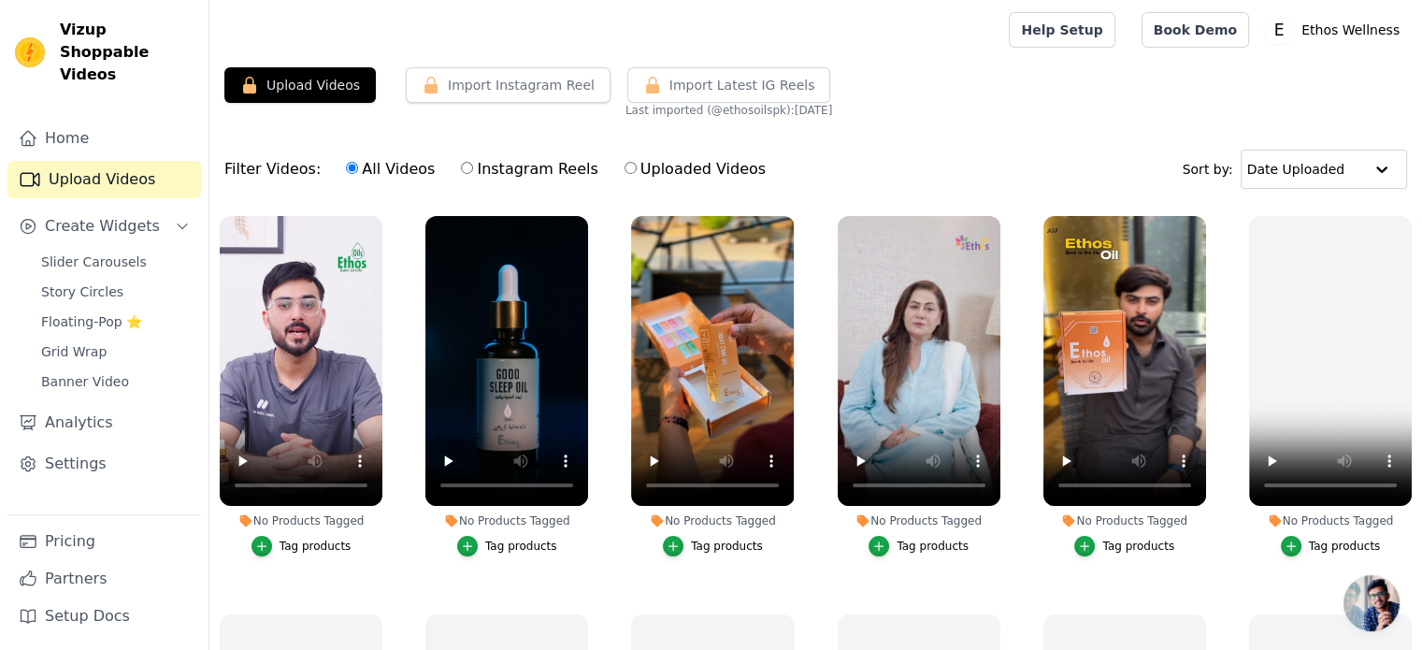
click at [464, 170] on label "Instagram Reels" at bounding box center [529, 169] width 138 height 24
click at [464, 170] on input "Instagram Reels" at bounding box center [467, 168] width 12 height 12
radio input "true"
click at [464, 171] on label "Instagram Reels" at bounding box center [529, 169] width 138 height 24
click at [464, 171] on input "Instagram Reels" at bounding box center [467, 168] width 12 height 12
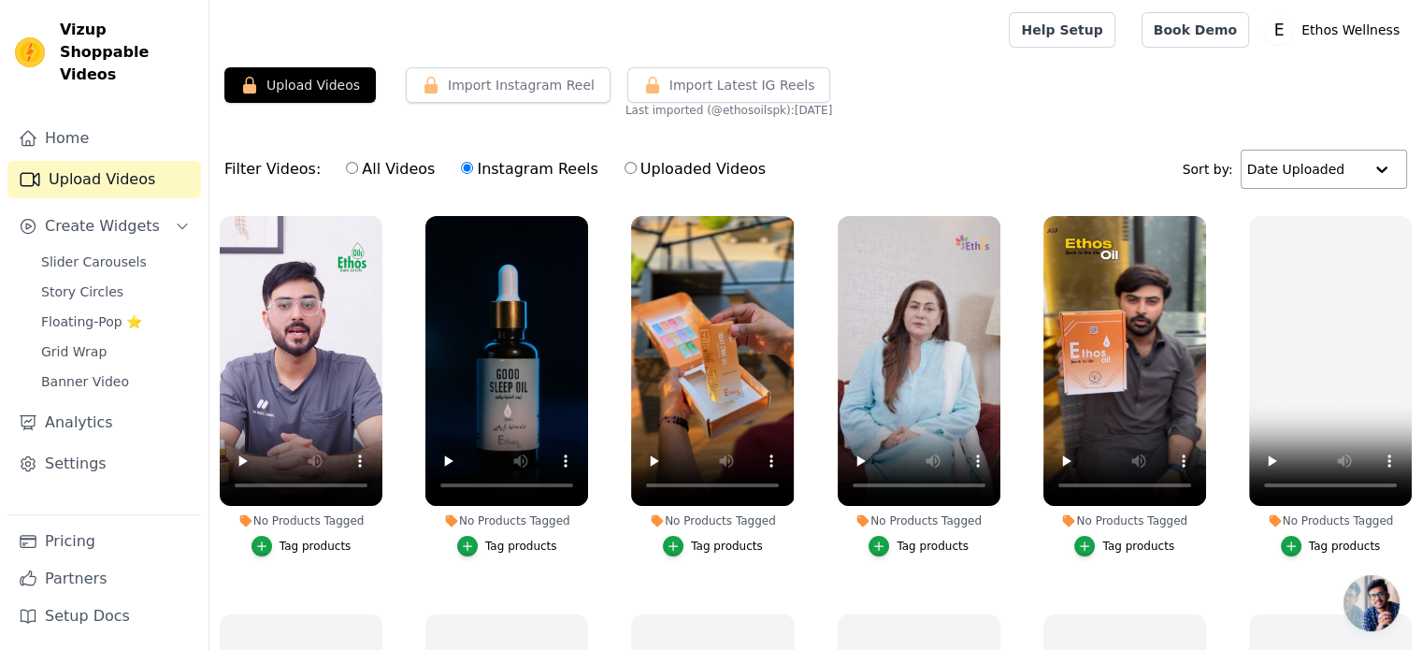
click at [1263, 180] on input "text" at bounding box center [1305, 169] width 116 height 37
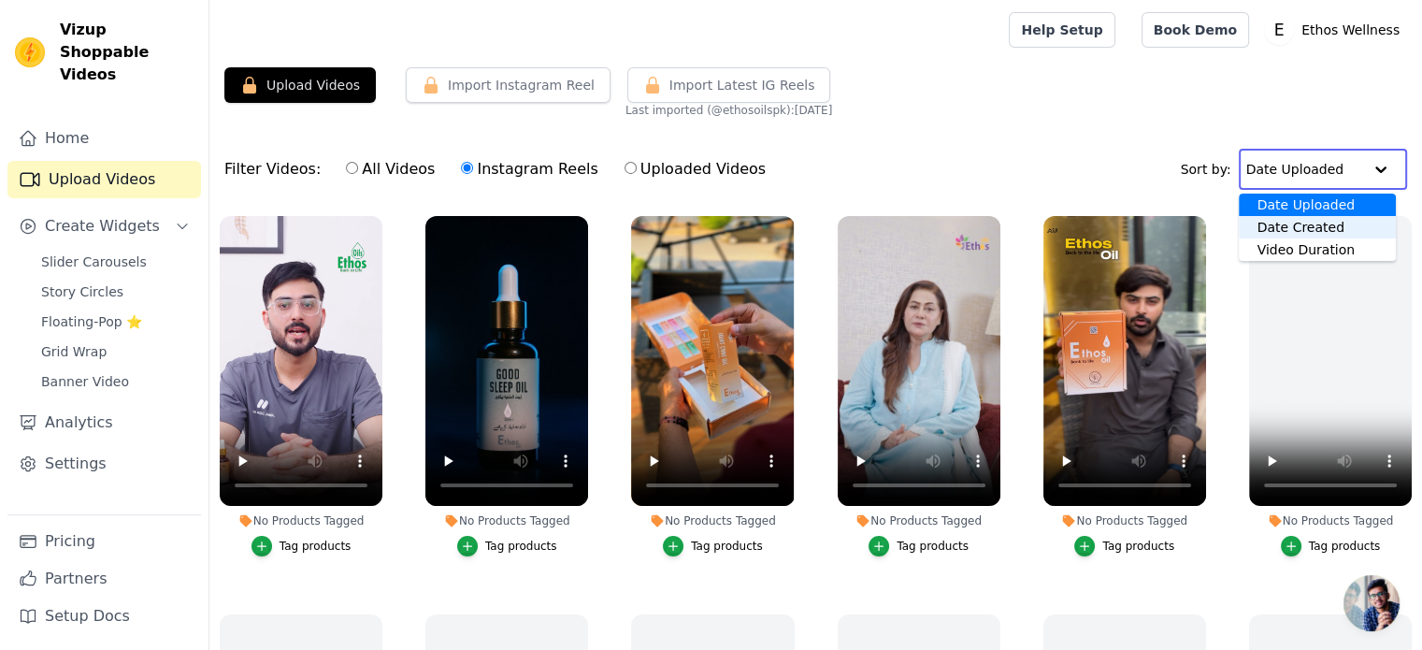
click at [1276, 227] on div "Date Created" at bounding box center [1317, 227] width 157 height 22
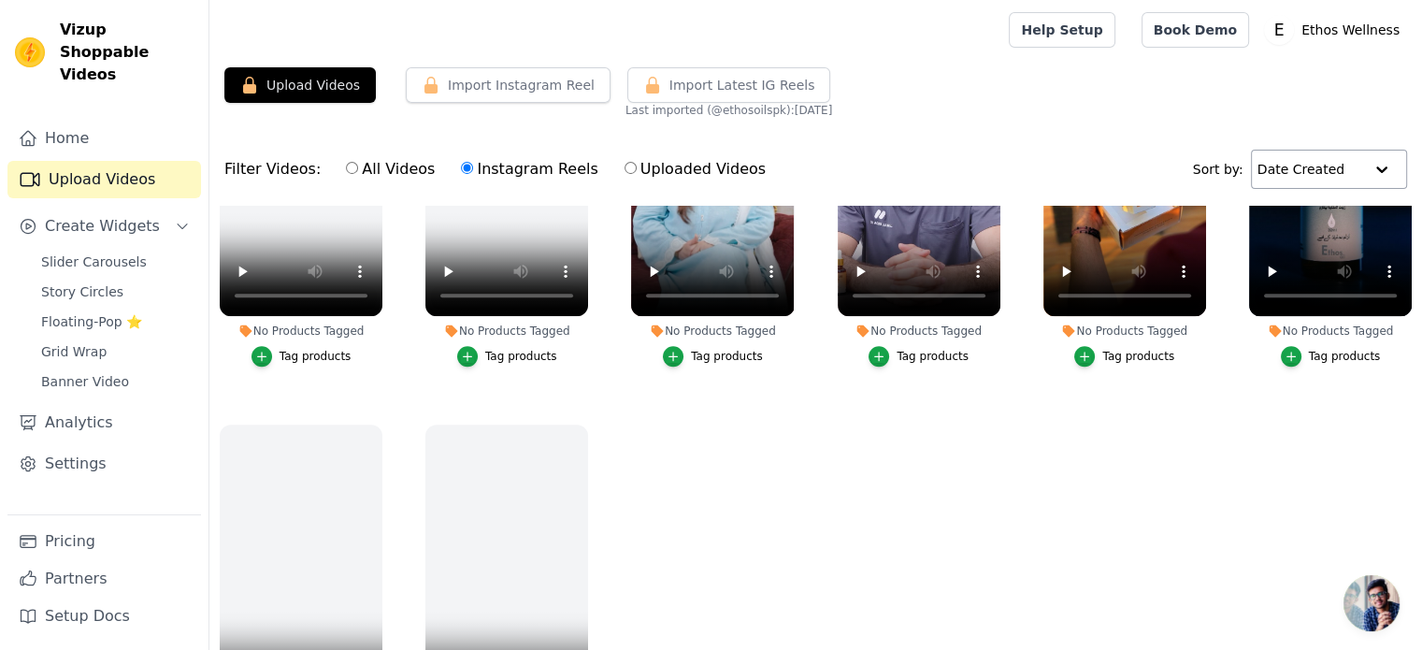
scroll to position [2187, 0]
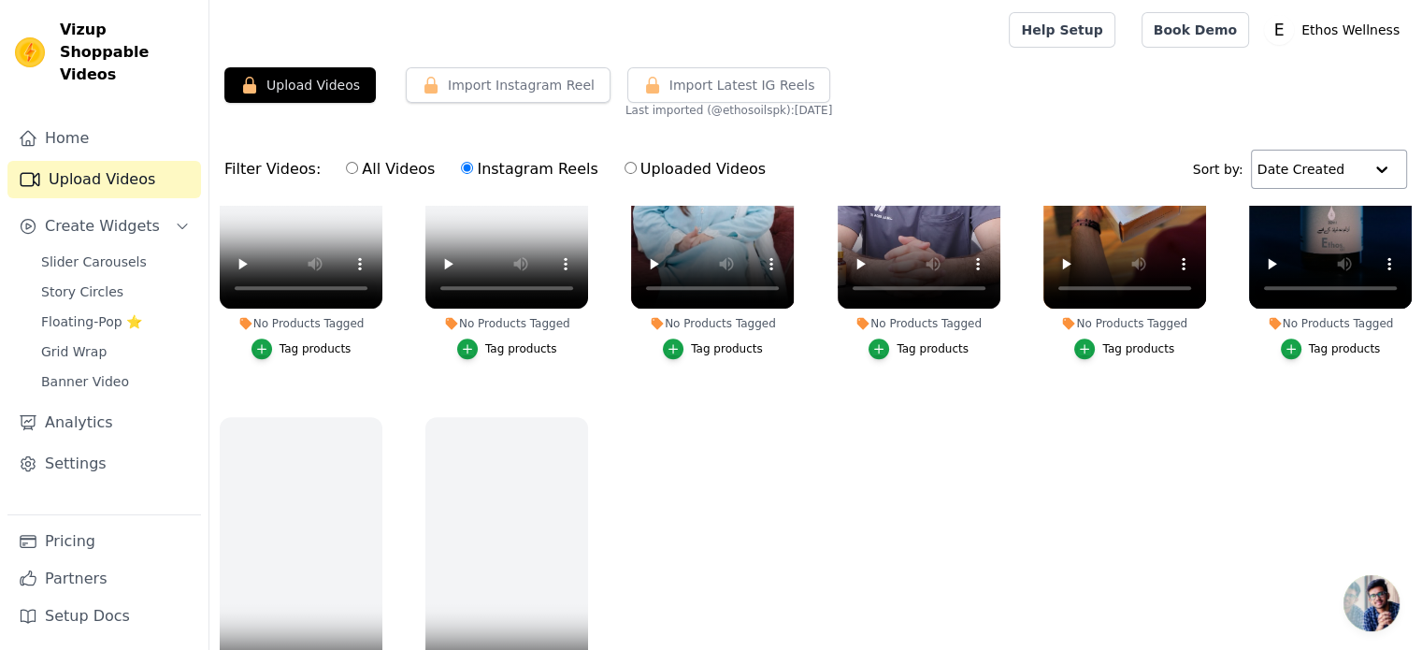
click at [1317, 178] on input "text" at bounding box center [1311, 169] width 106 height 37
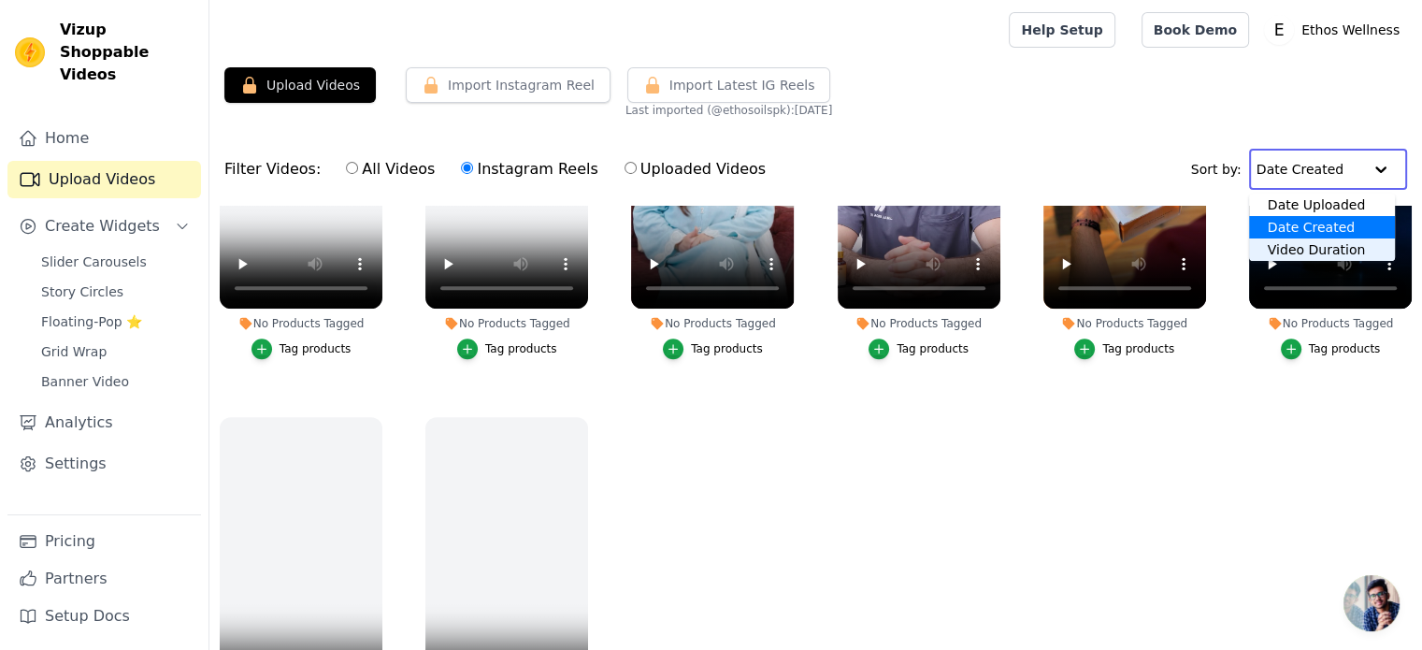
click at [1014, 429] on ul "No Products Tagged Tag products No Products Tagged Tag products No Products Tag…" at bounding box center [815, 501] width 1213 height 590
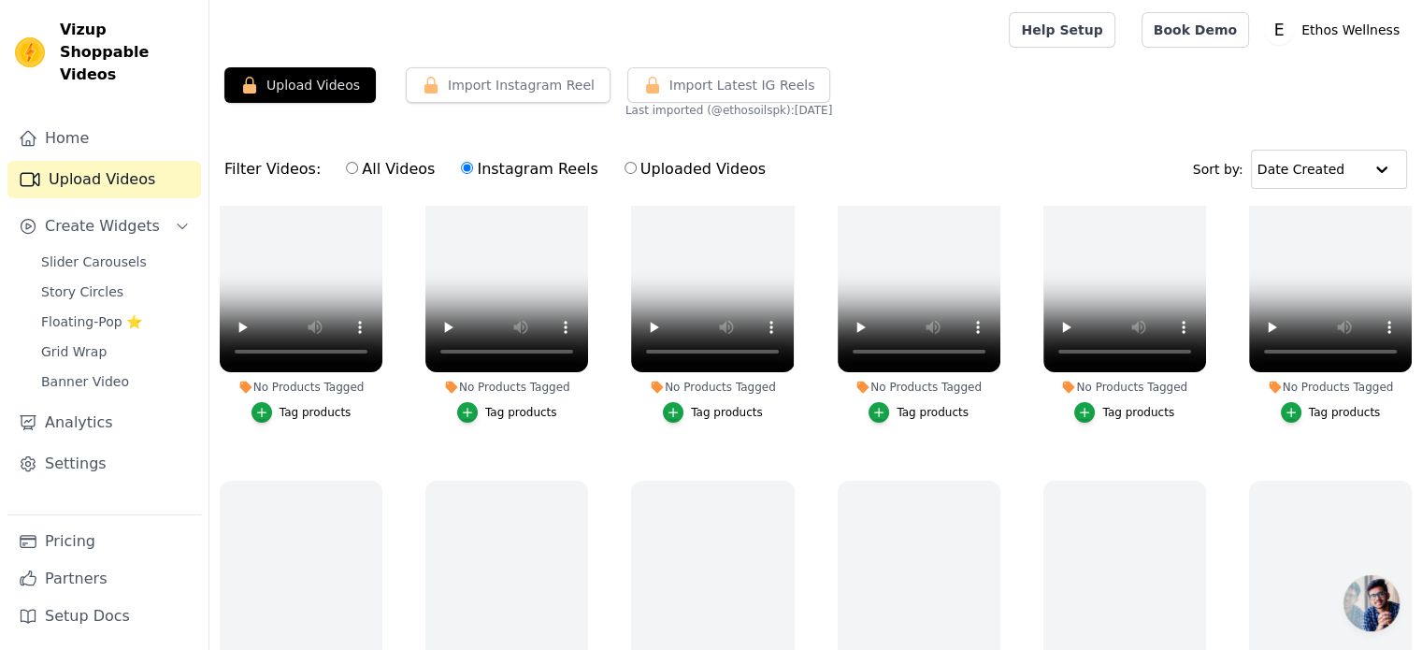
scroll to position [0, 0]
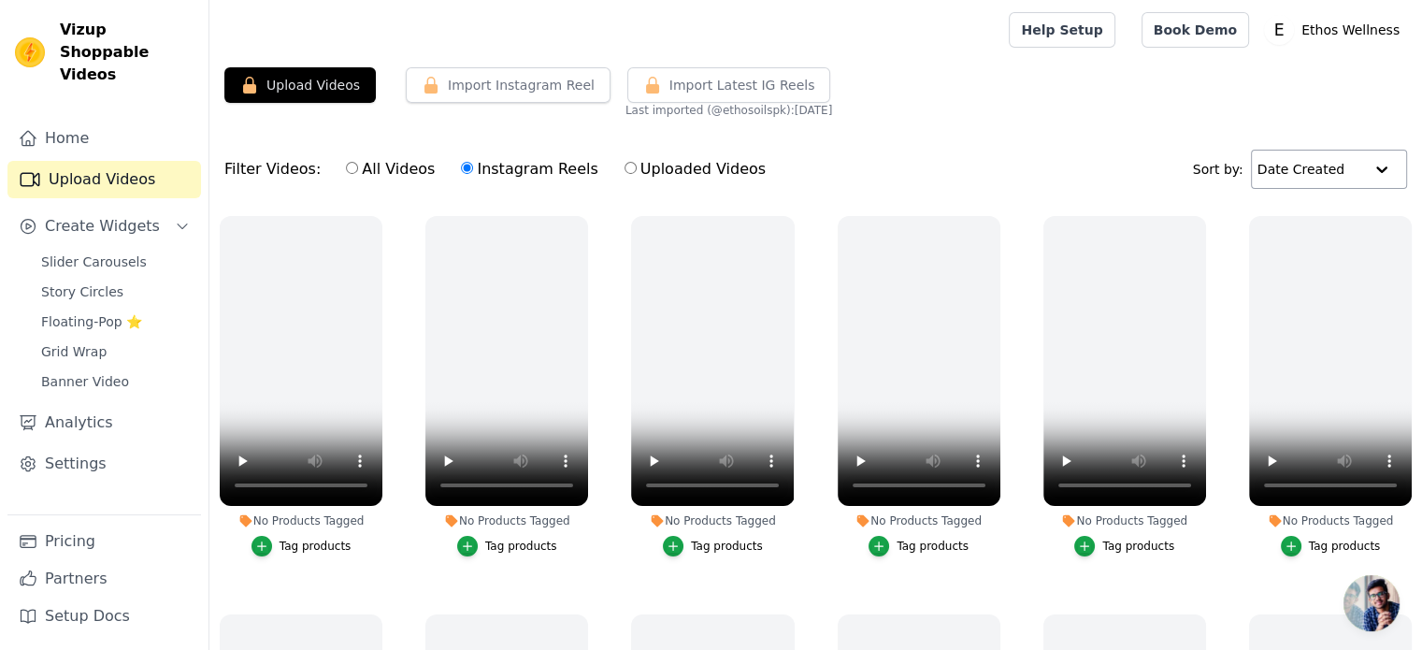
click at [1310, 182] on input "text" at bounding box center [1311, 169] width 106 height 37
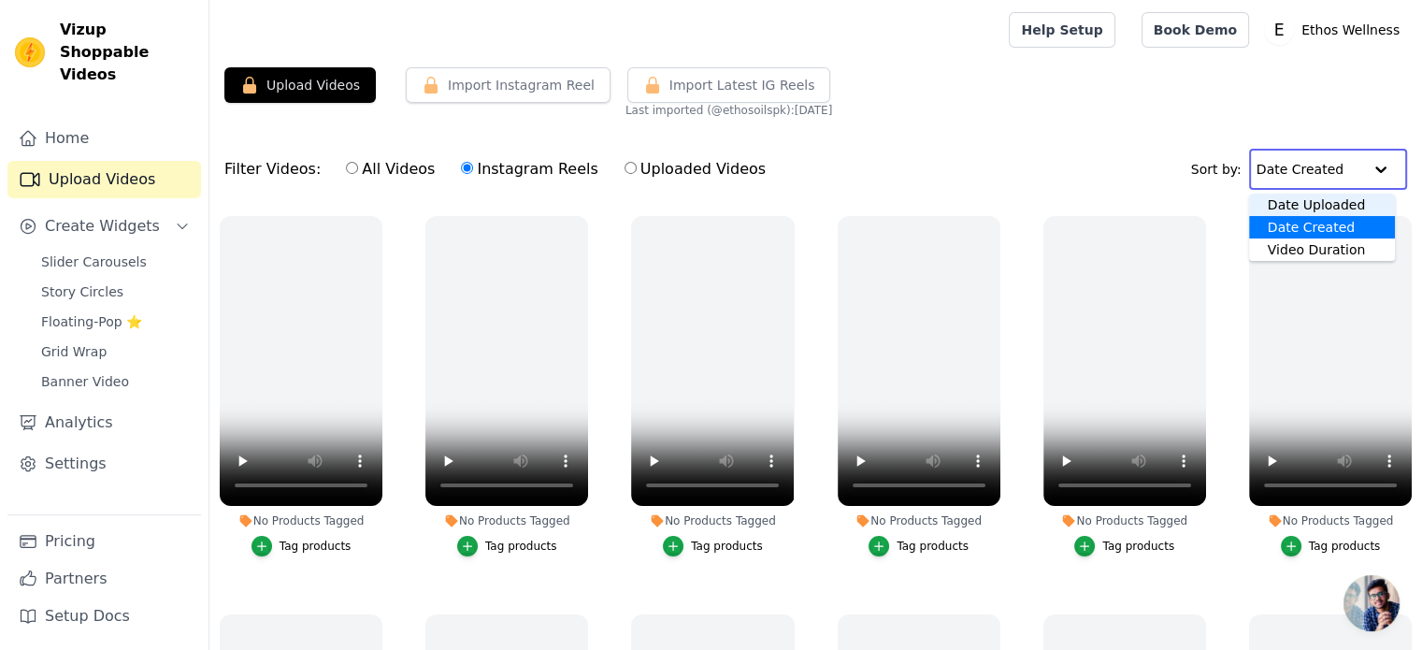
click at [1301, 202] on div "Date Uploaded" at bounding box center [1322, 205] width 146 height 22
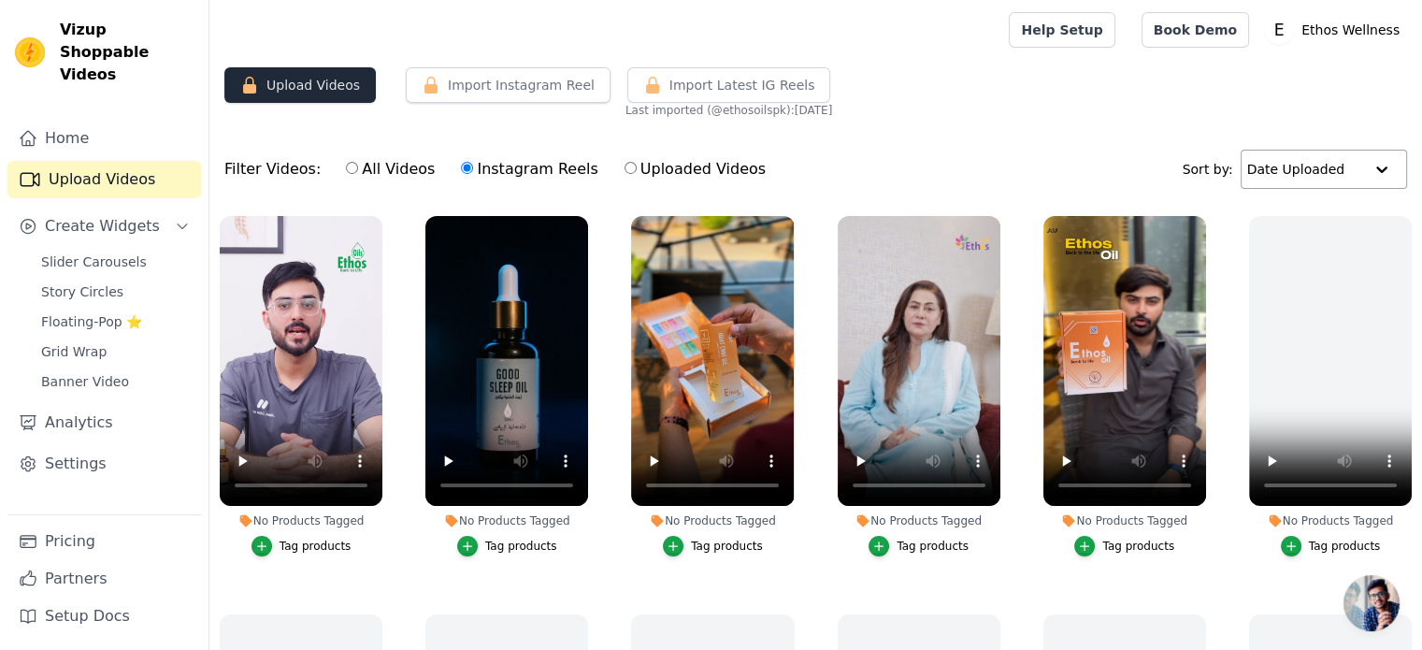
click at [312, 92] on button "Upload Videos" at bounding box center [299, 85] width 151 height 36
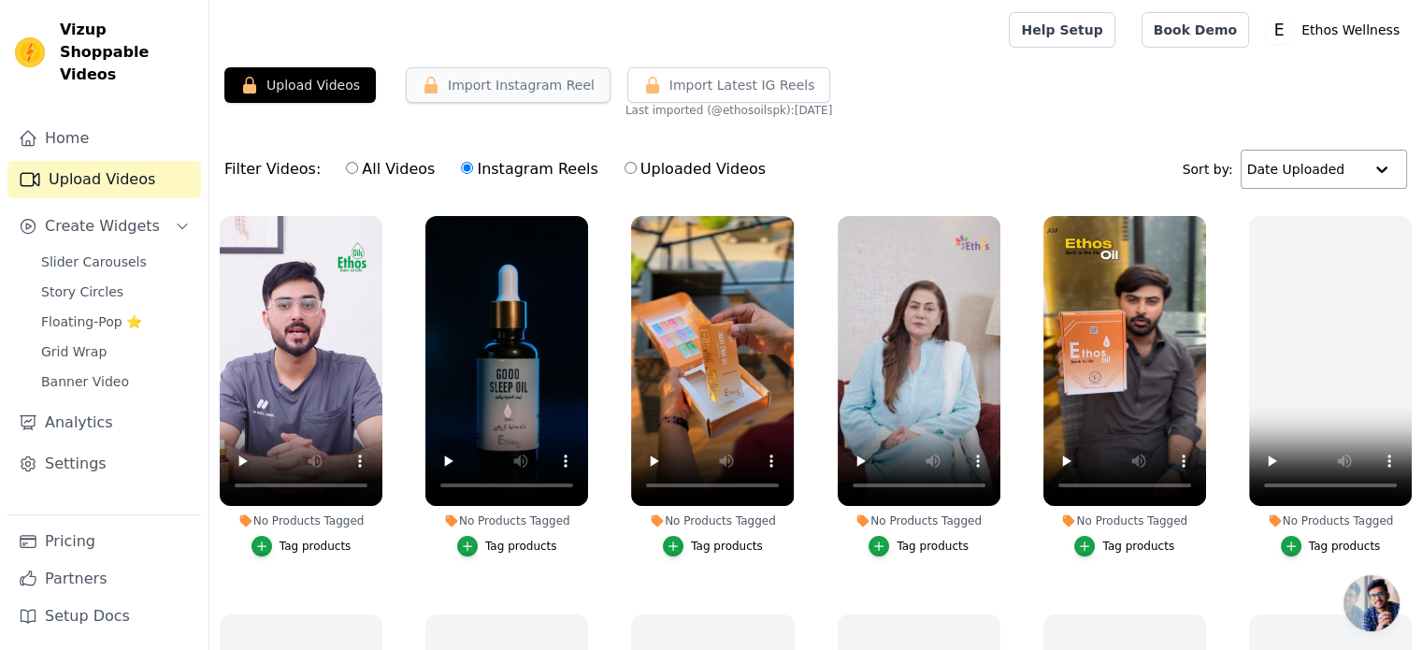
click at [426, 79] on icon "button" at bounding box center [430, 85] width 13 height 17
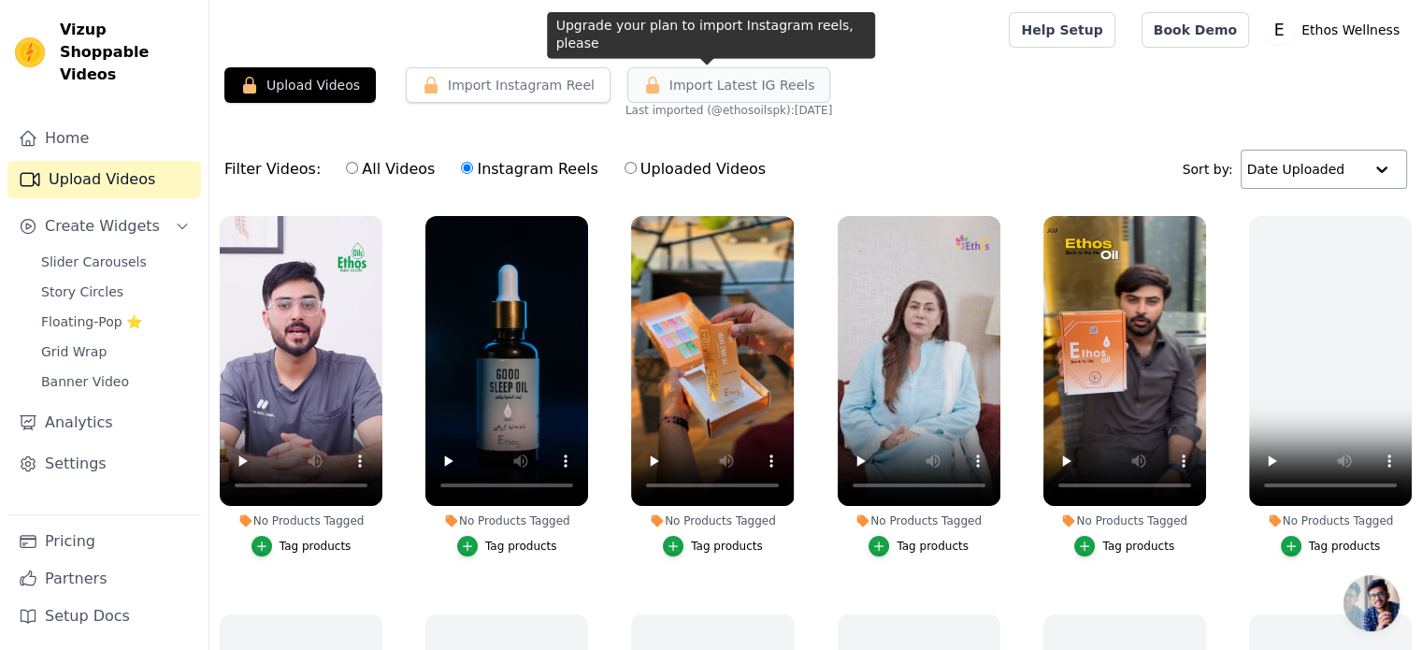
click at [684, 69] on button "Import Latest IG Reels" at bounding box center [729, 85] width 204 height 36
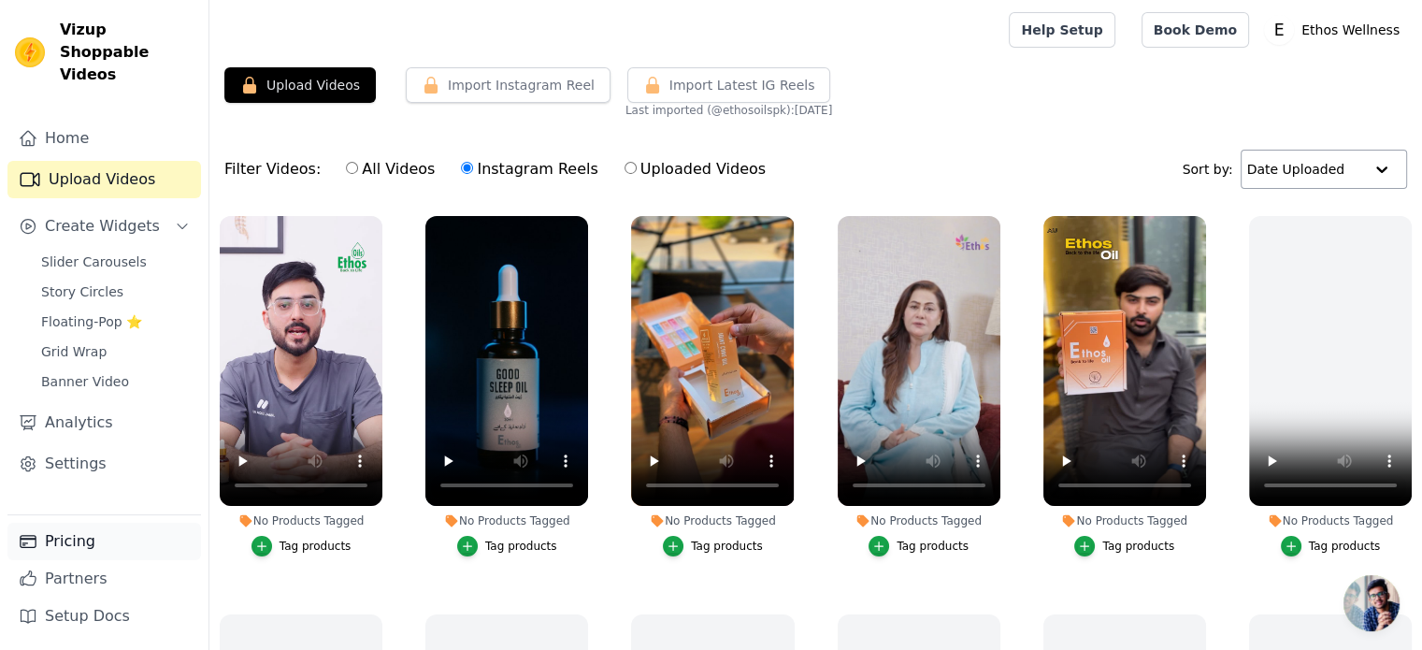
click at [138, 546] on link "Pricing" at bounding box center [104, 541] width 194 height 37
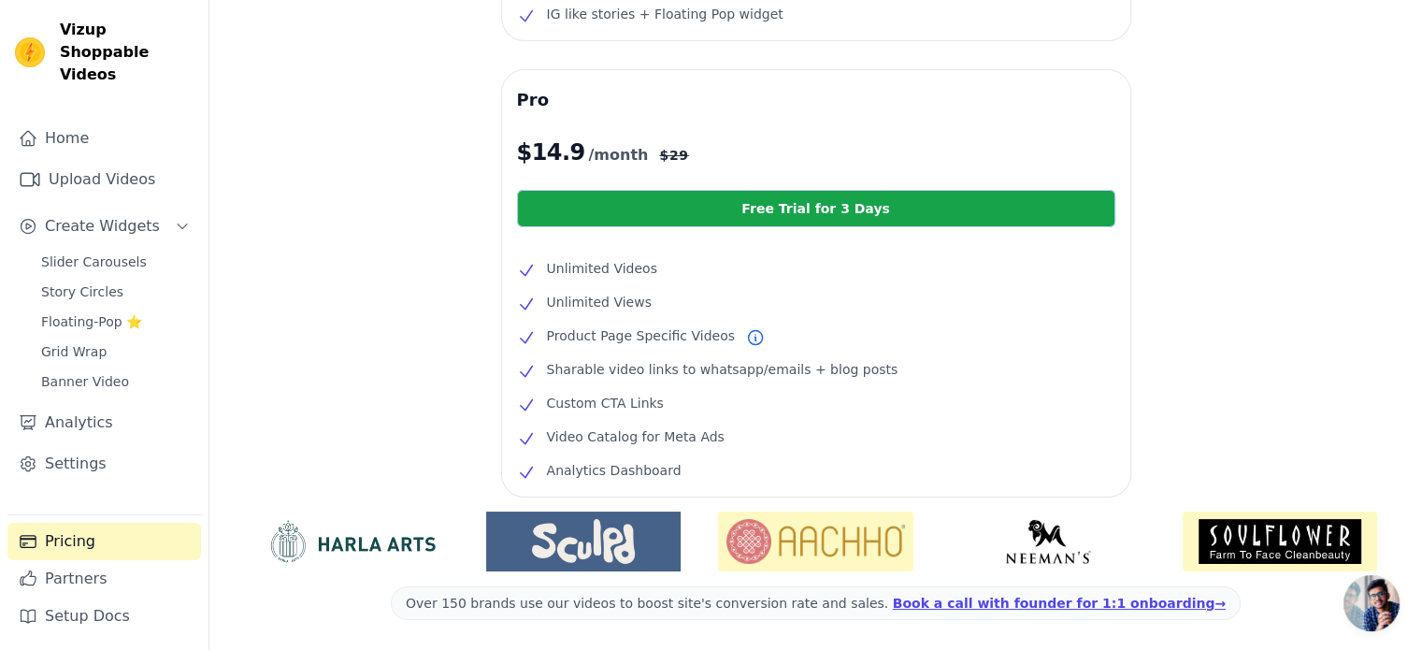
scroll to position [374, 0]
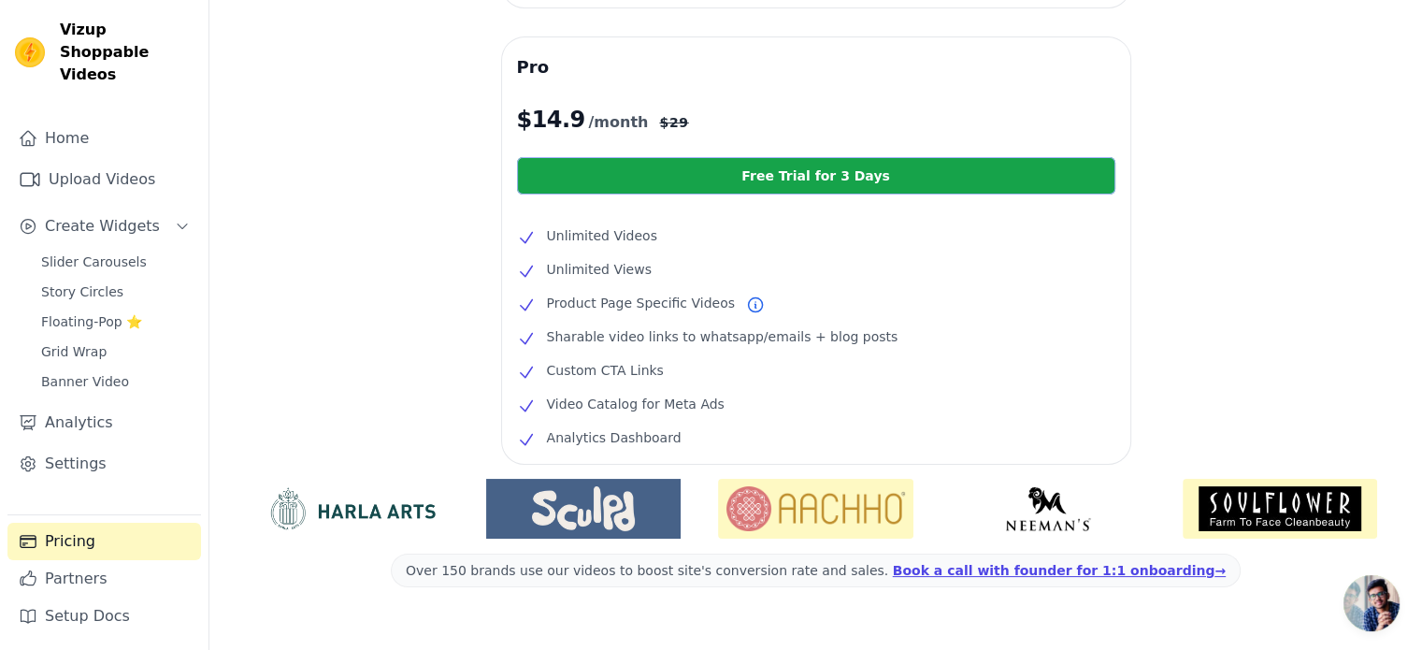
click at [627, 185] on link "Free Trial for 3 Days" at bounding box center [816, 175] width 598 height 37
